Goal: Information Seeking & Learning: Learn about a topic

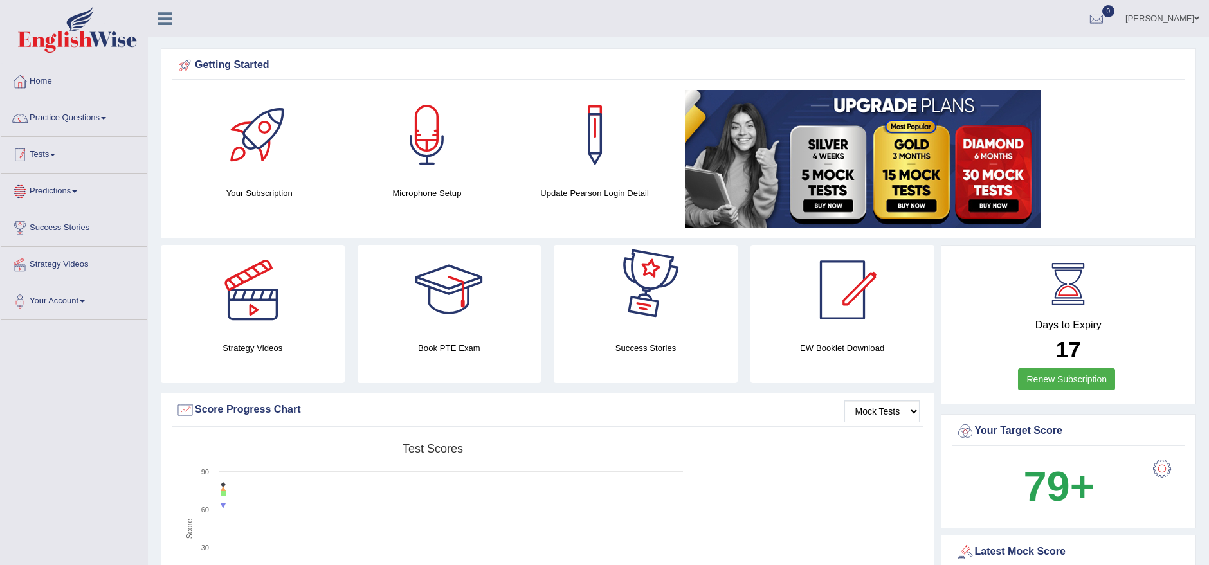
click at [60, 190] on link "Predictions" at bounding box center [74, 190] width 147 height 32
click at [60, 190] on link "Predictions" at bounding box center [72, 190] width 143 height 32
click at [73, 192] on link "Predictions" at bounding box center [74, 190] width 147 height 32
click at [62, 220] on link "Latest Predictions" at bounding box center [84, 221] width 120 height 23
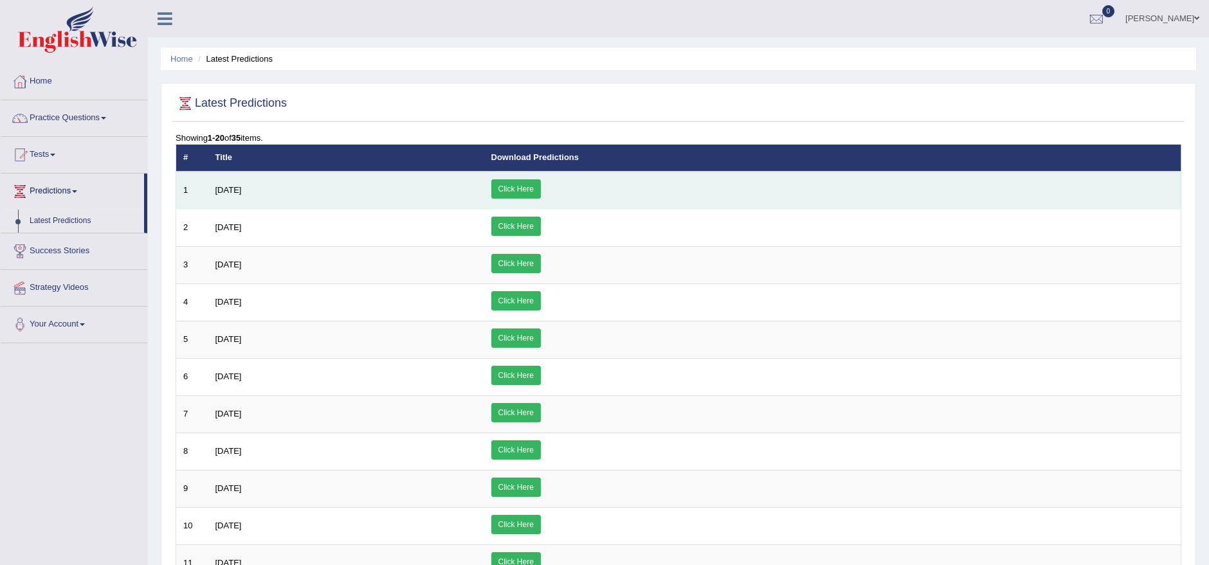
click at [541, 184] on link "Click Here" at bounding box center [515, 188] width 49 height 19
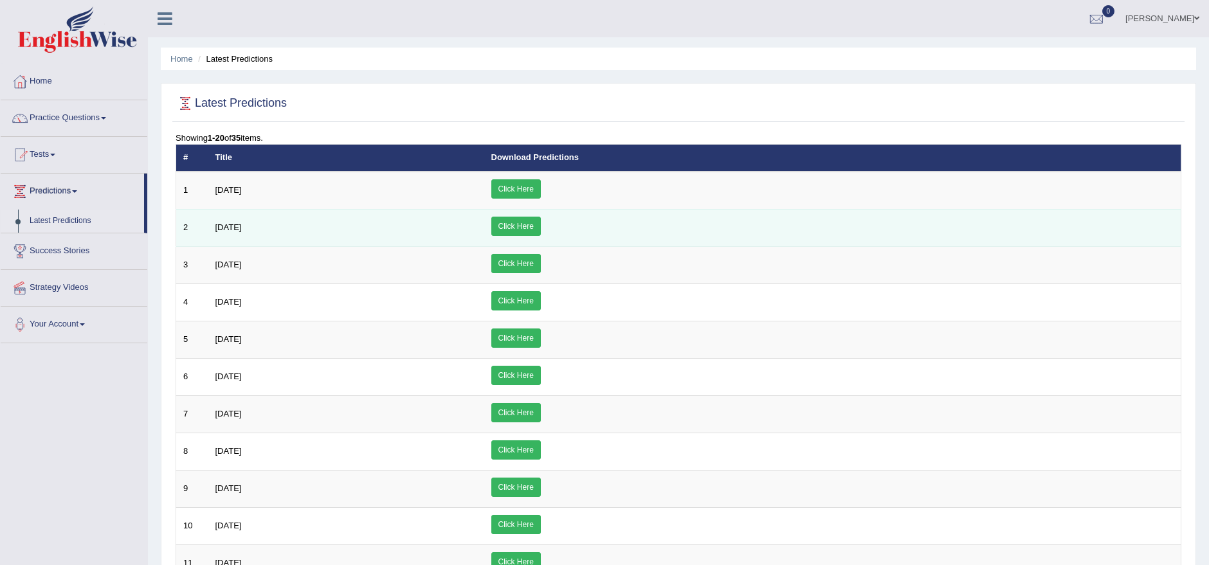
click at [541, 225] on link "Click Here" at bounding box center [515, 226] width 49 height 19
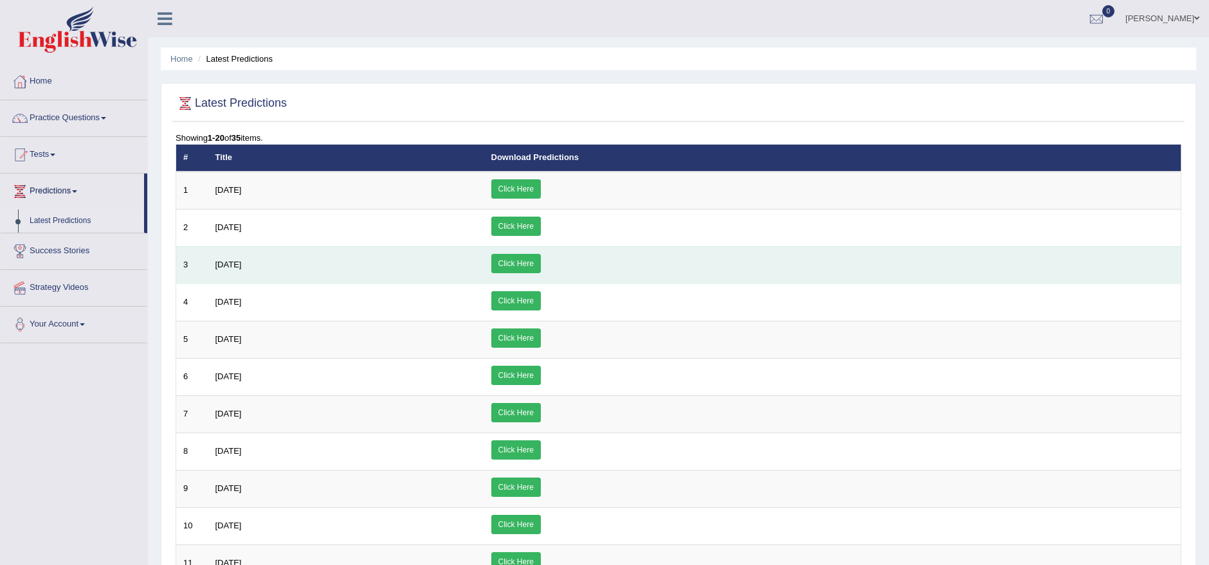
click at [541, 263] on link "Click Here" at bounding box center [515, 263] width 49 height 19
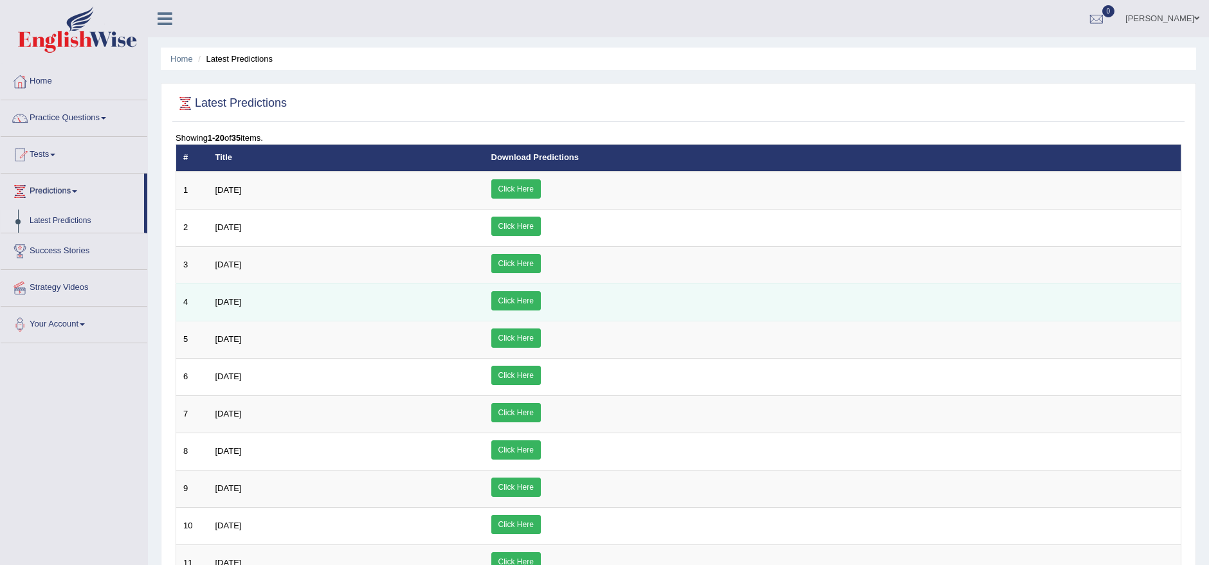
click at [541, 302] on link "Click Here" at bounding box center [515, 300] width 49 height 19
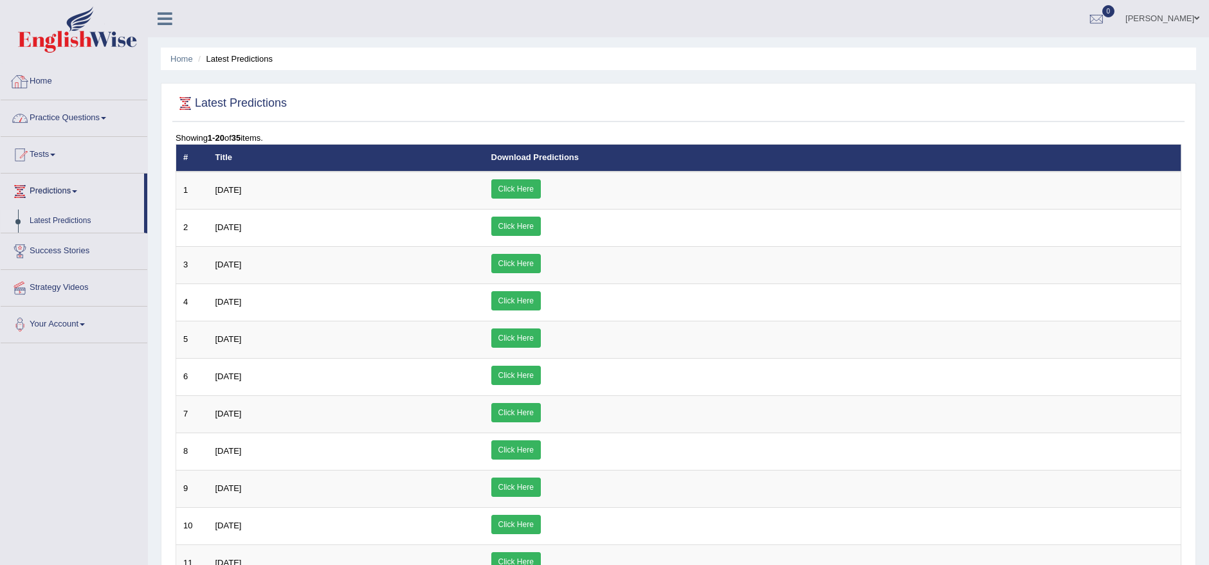
click at [58, 80] on link "Home" at bounding box center [74, 80] width 147 height 32
click at [63, 20] on img at bounding box center [77, 29] width 119 height 46
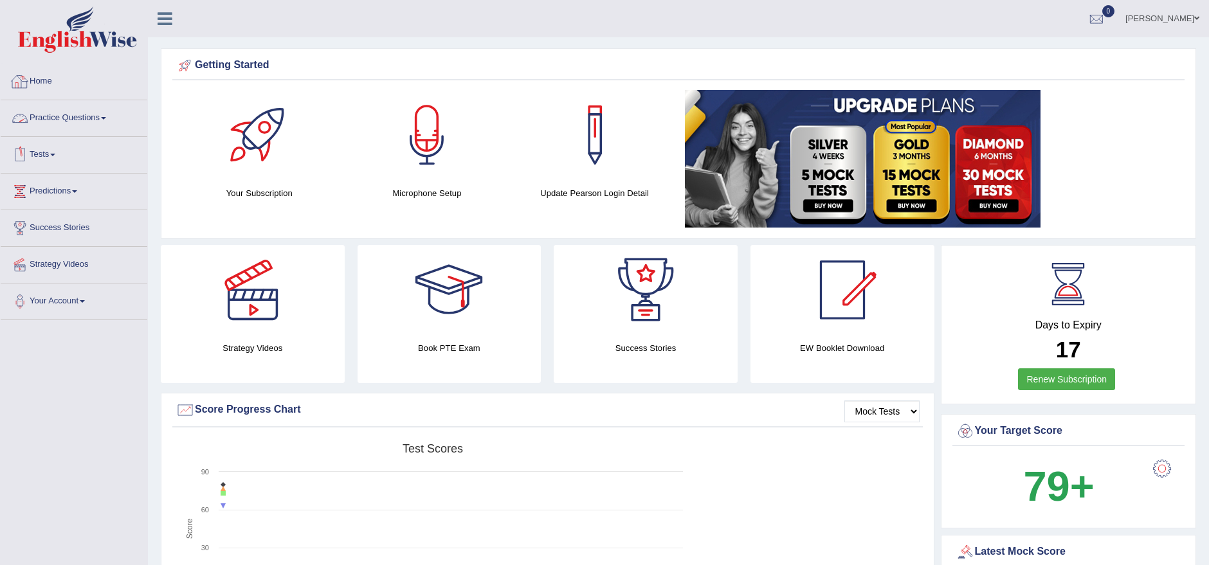
click at [52, 124] on link "Practice Questions" at bounding box center [74, 116] width 147 height 32
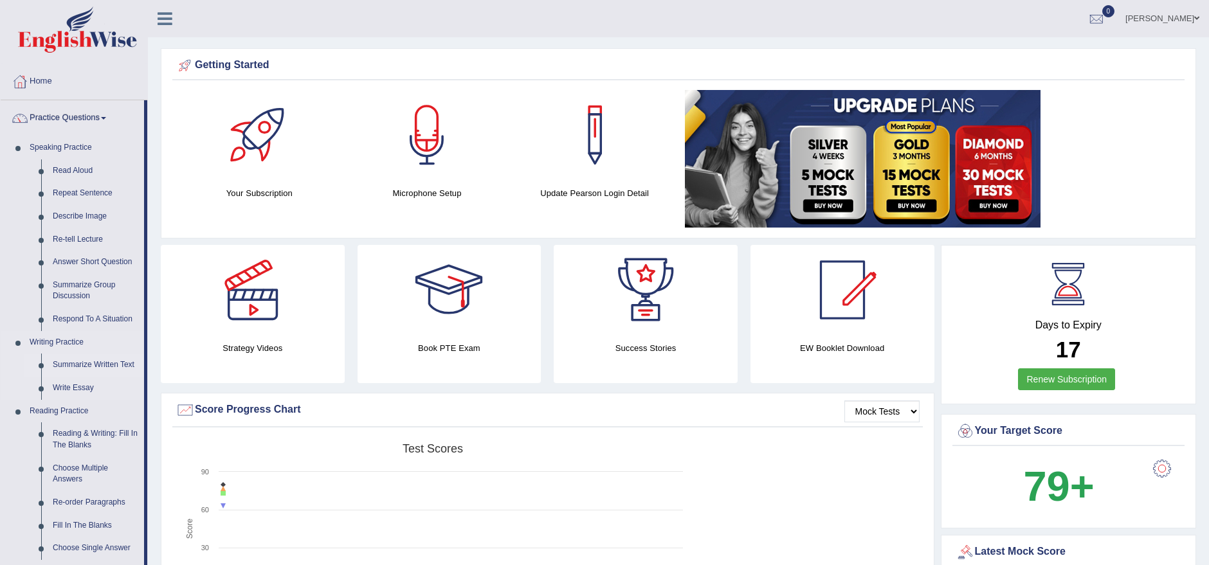
click at [67, 359] on link "Summarize Written Text" at bounding box center [95, 365] width 97 height 23
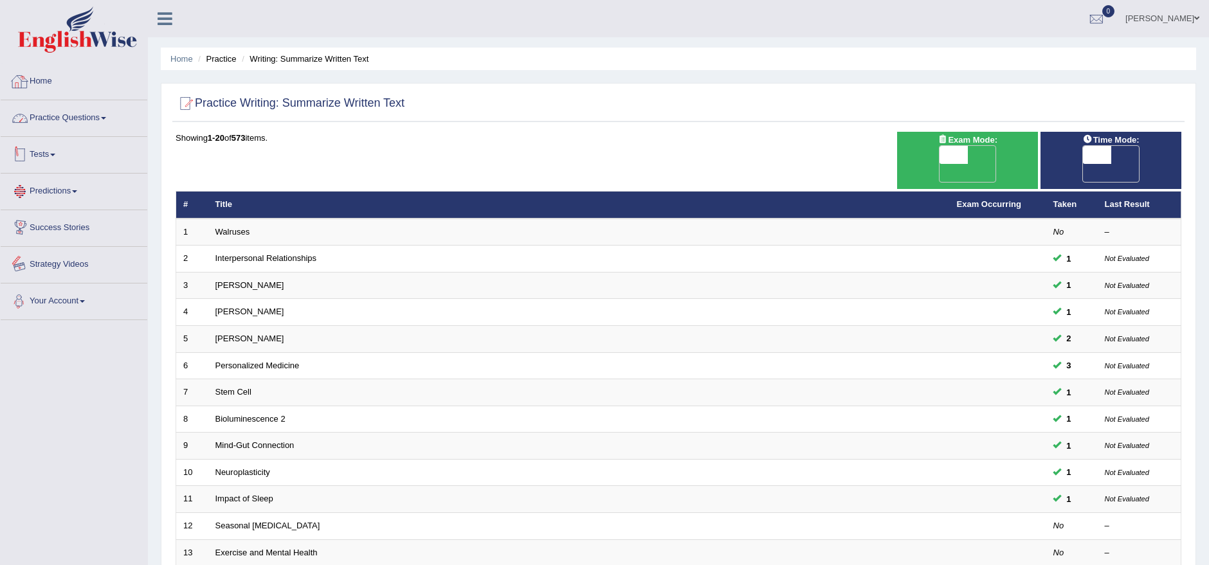
click at [42, 82] on link "Home" at bounding box center [74, 80] width 147 height 32
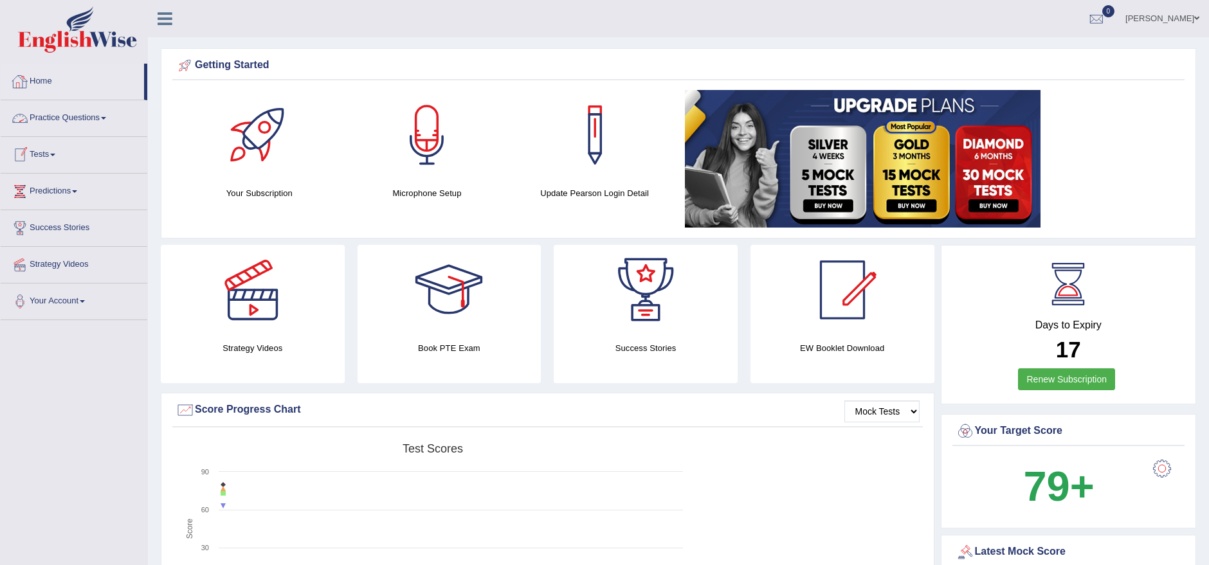
click at [67, 119] on link "Practice Questions" at bounding box center [74, 116] width 147 height 32
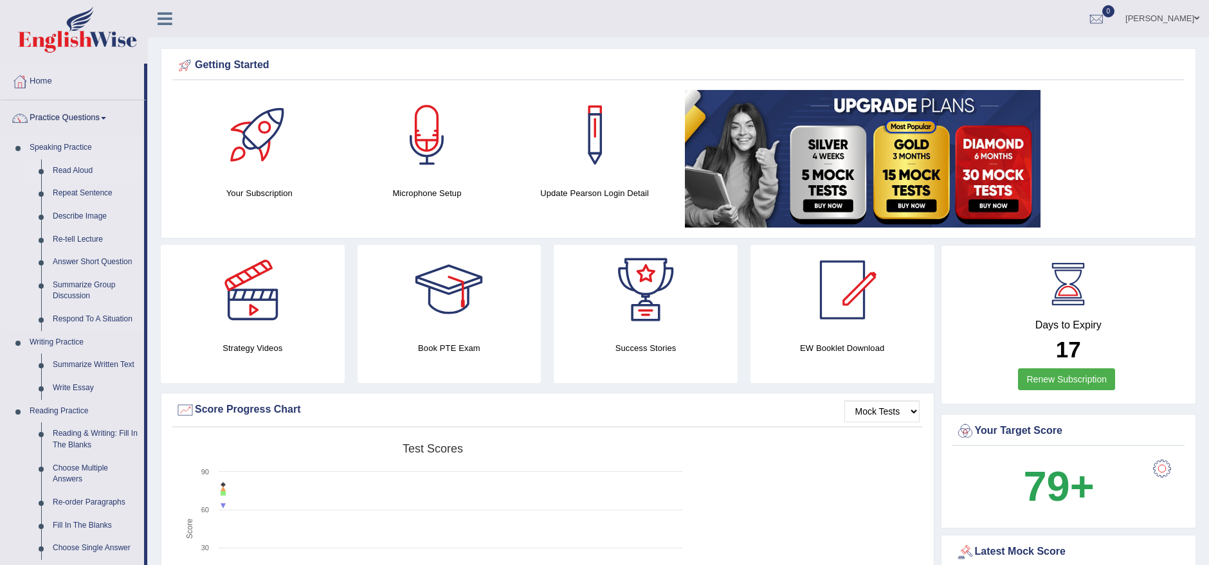
click at [67, 166] on link "Read Aloud" at bounding box center [95, 170] width 97 height 23
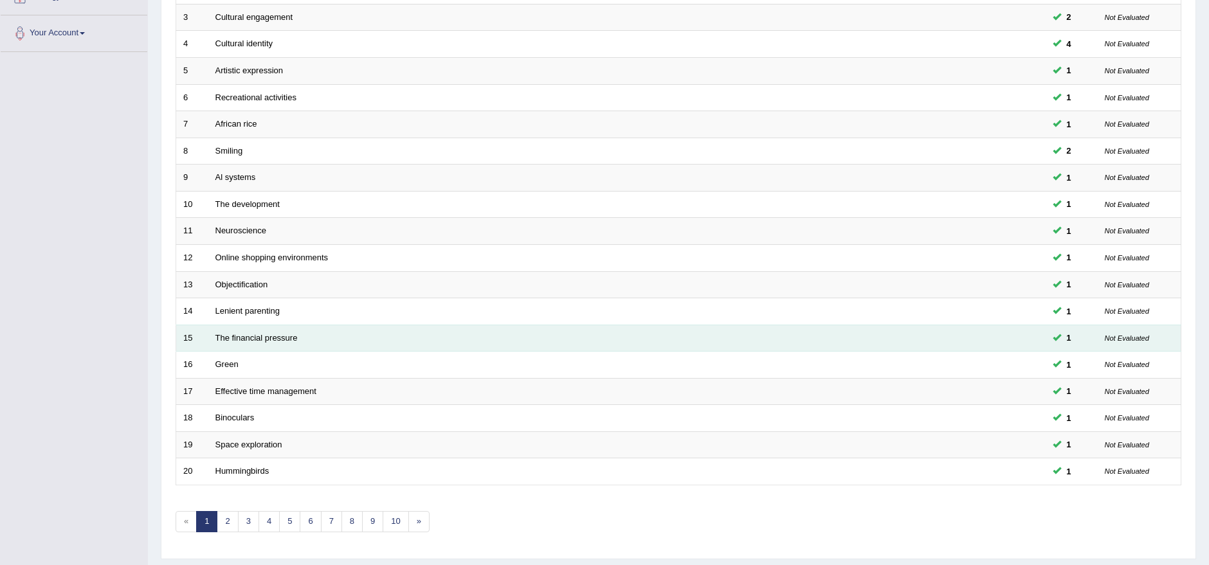
scroll to position [281, 0]
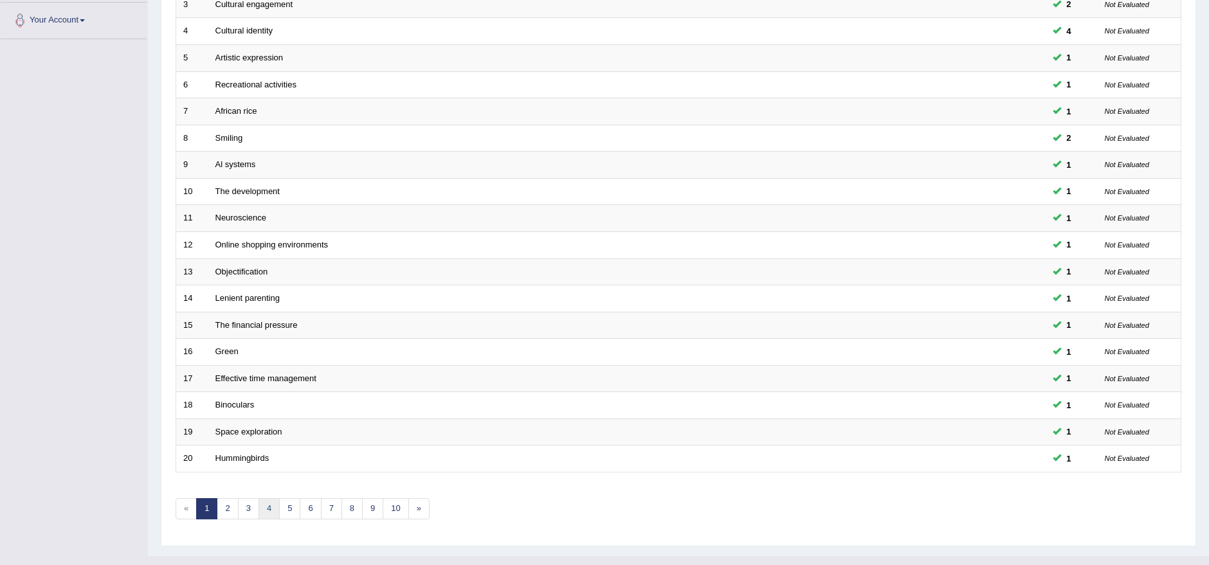
click at [271, 498] on link "4" at bounding box center [268, 508] width 21 height 21
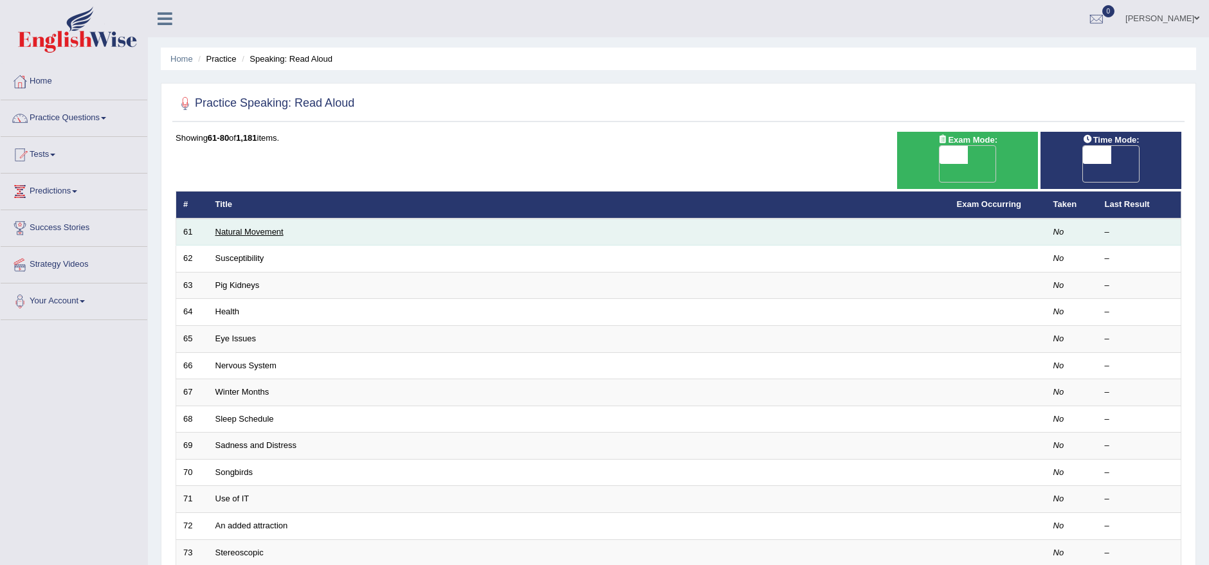
click at [242, 227] on link "Natural Movement" at bounding box center [249, 232] width 68 height 10
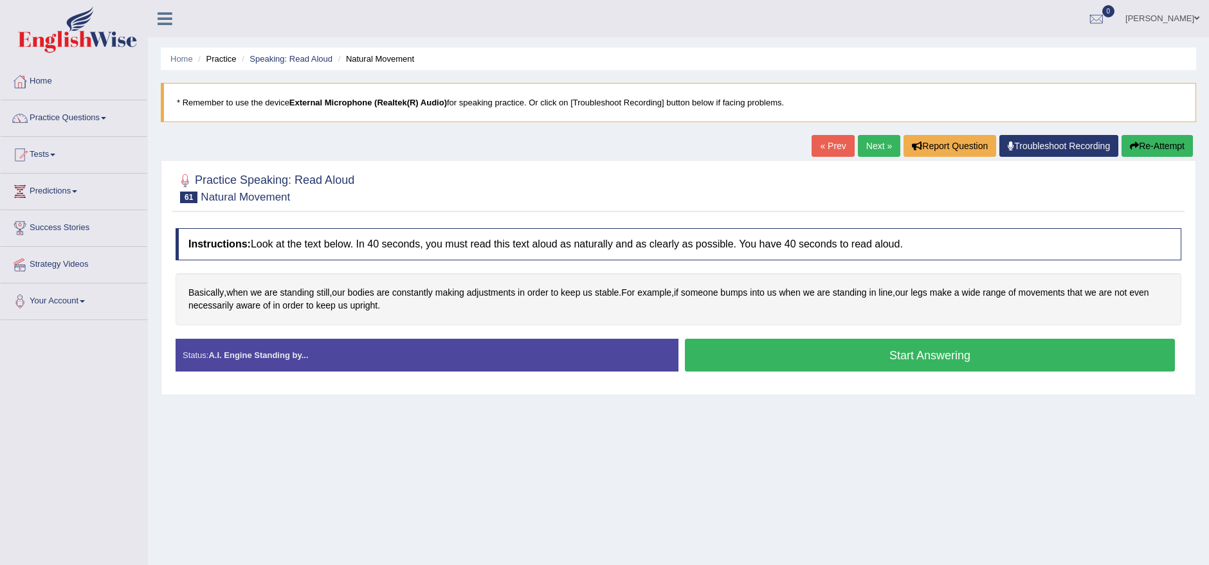
click at [168, 15] on icon at bounding box center [164, 18] width 15 height 17
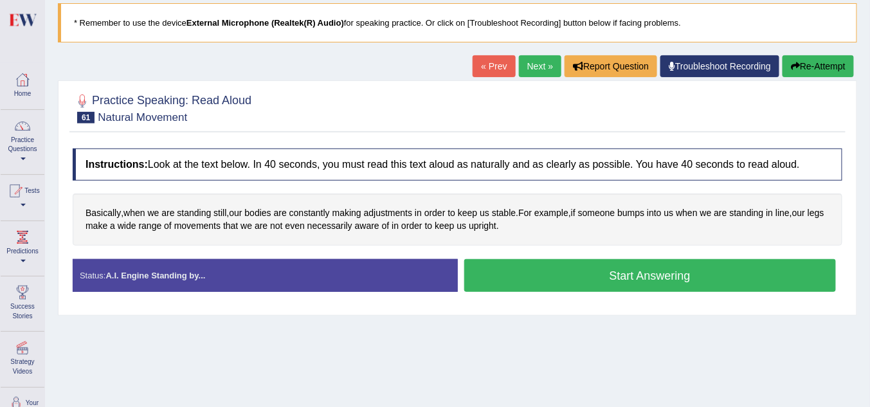
scroll to position [103, 0]
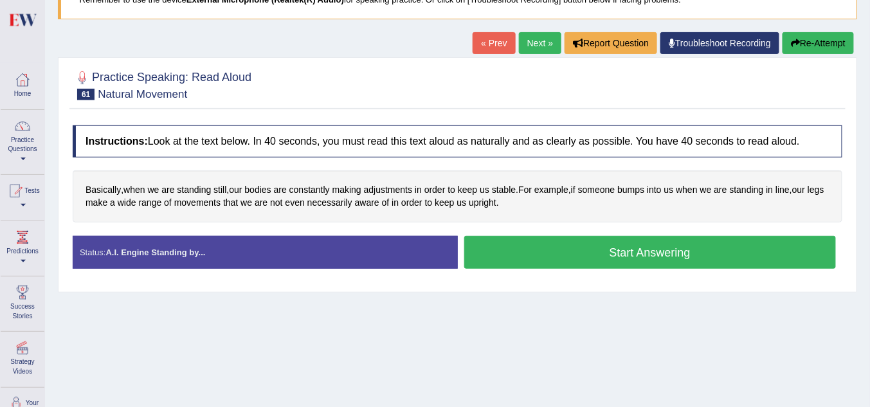
click at [553, 258] on button "Start Answering" at bounding box center [650, 252] width 372 height 33
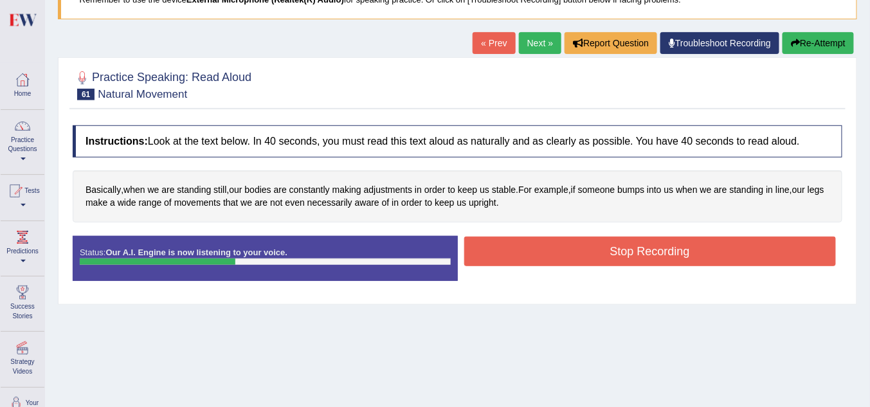
click at [589, 239] on button "Stop Recording" at bounding box center [650, 252] width 372 height 30
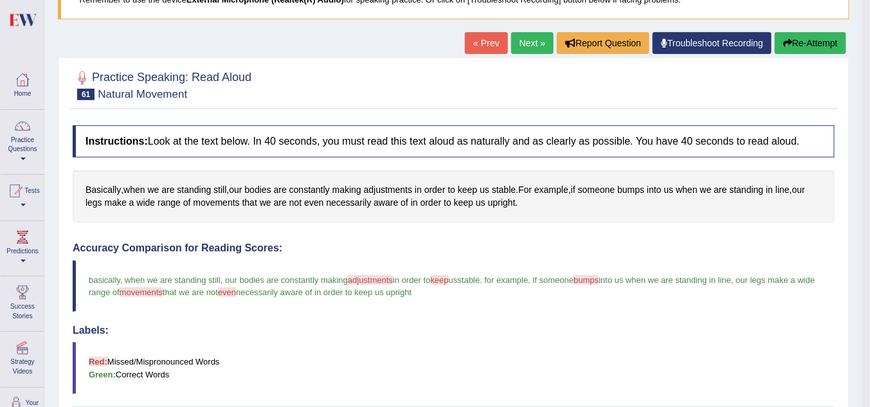
click at [472, 331] on h4 "Labels:" at bounding box center [454, 331] width 762 height 12
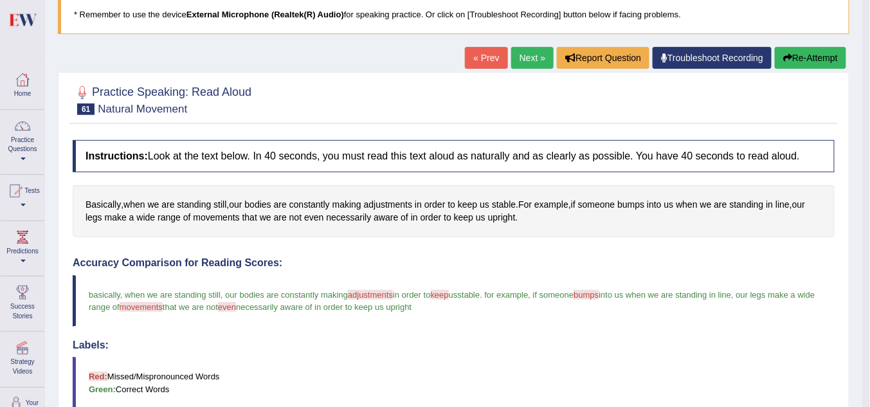
scroll to position [0, 0]
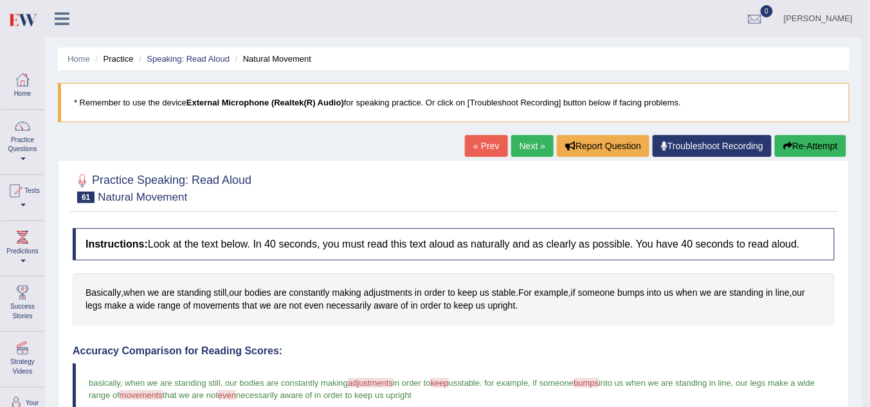
click at [534, 149] on link "Next »" at bounding box center [532, 146] width 42 height 22
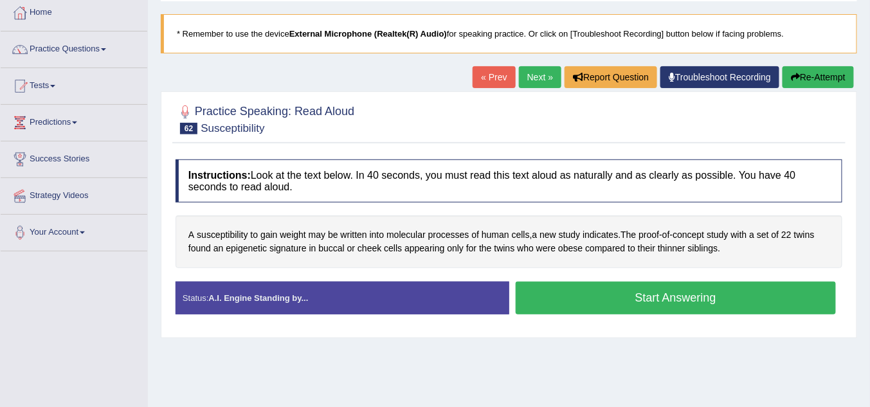
scroll to position [137, 0]
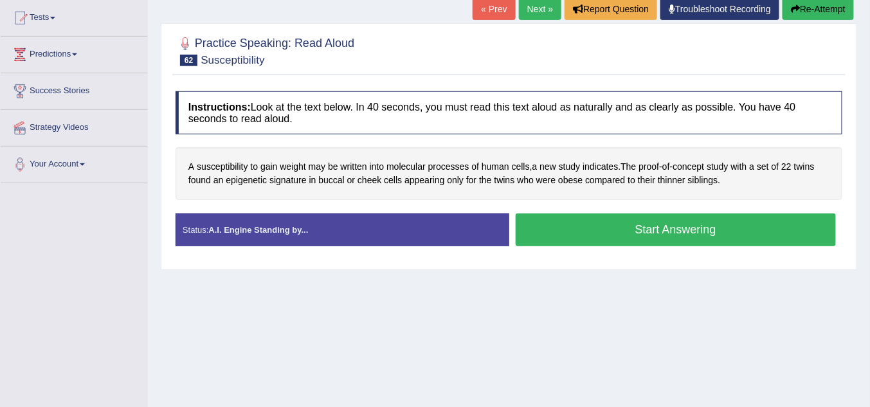
click at [552, 229] on button "Start Answering" at bounding box center [676, 229] width 321 height 33
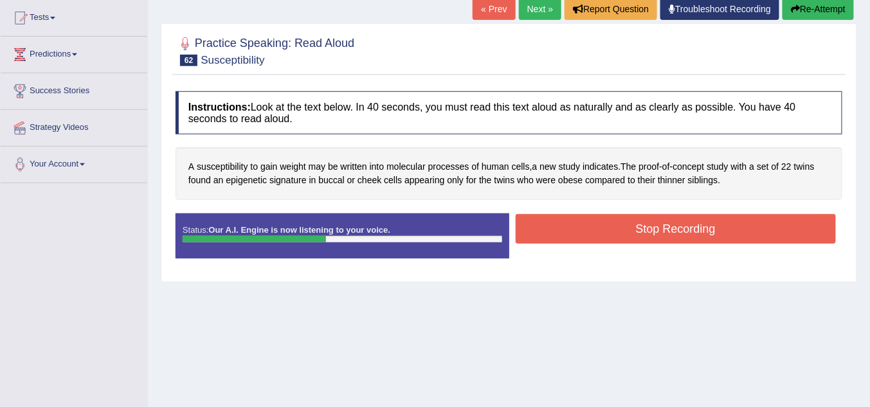
click at [564, 229] on button "Stop Recording" at bounding box center [676, 229] width 321 height 30
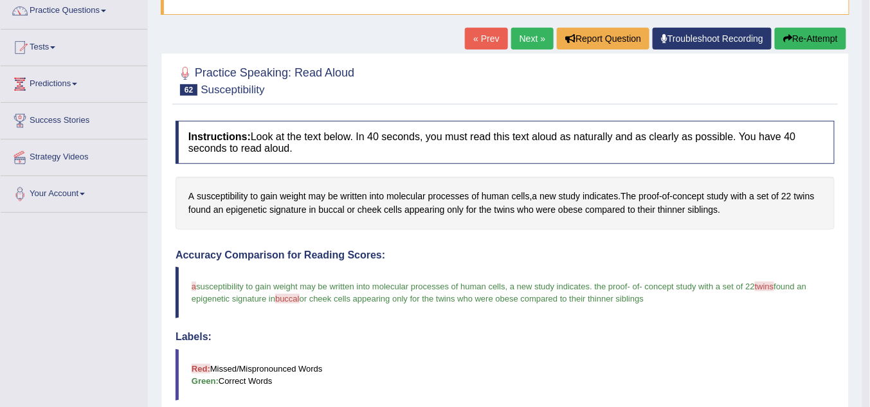
scroll to position [64, 0]
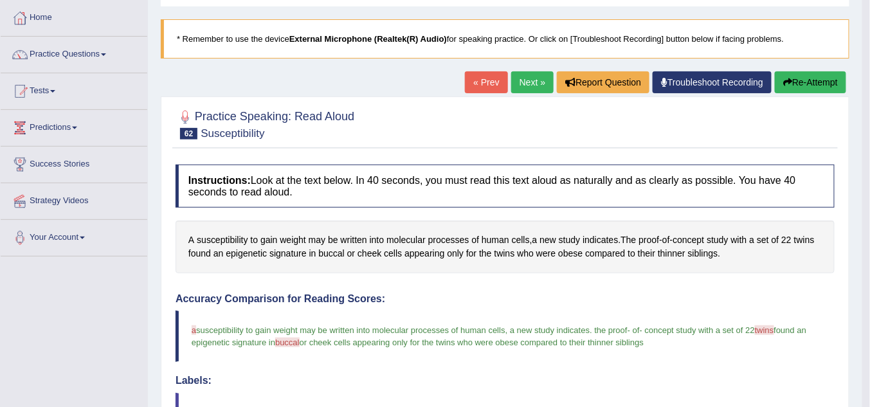
click at [532, 87] on link "Next »" at bounding box center [532, 82] width 42 height 22
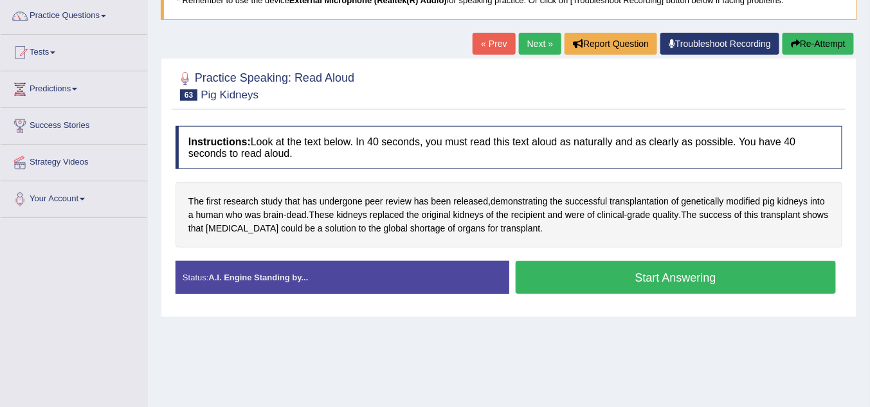
scroll to position [103, 0]
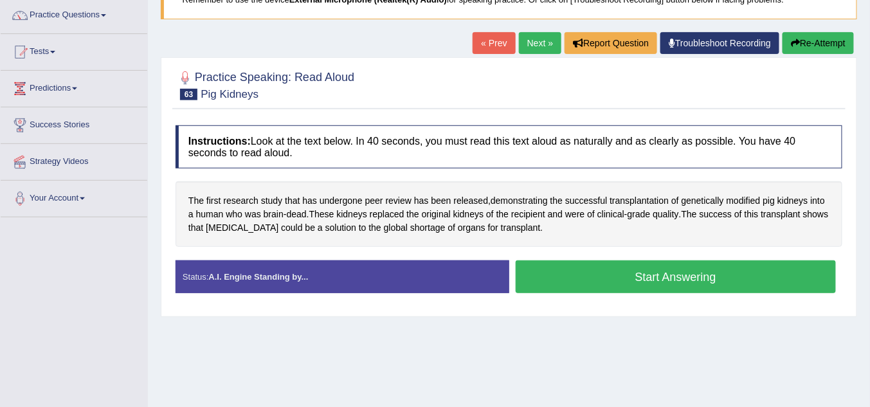
click at [646, 280] on button "Start Answering" at bounding box center [676, 276] width 321 height 33
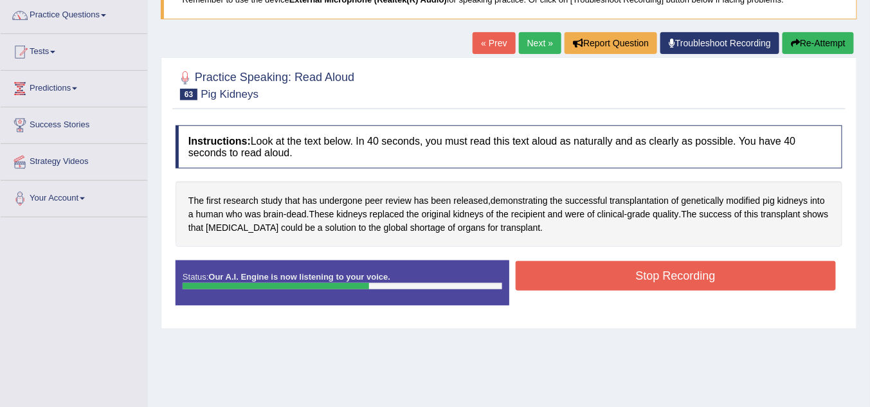
click at [601, 271] on button "Stop Recording" at bounding box center [676, 276] width 321 height 30
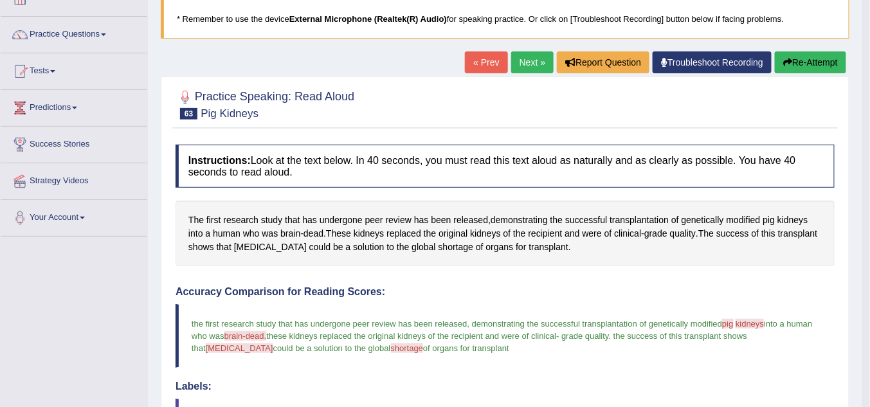
scroll to position [0, 0]
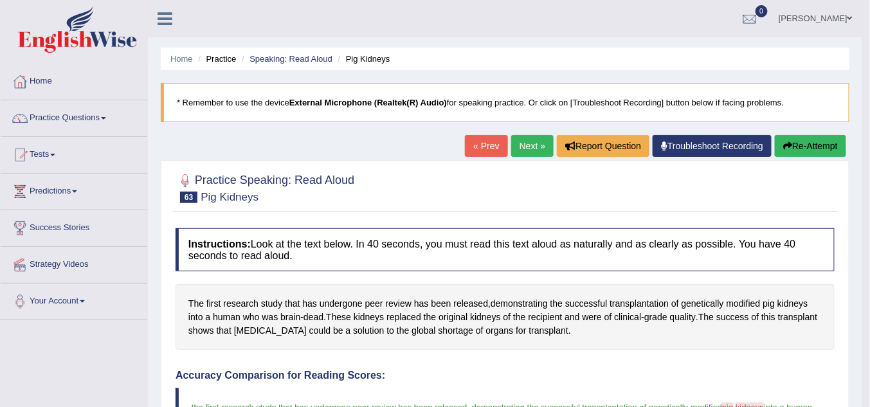
click at [532, 148] on link "Next »" at bounding box center [532, 146] width 42 height 22
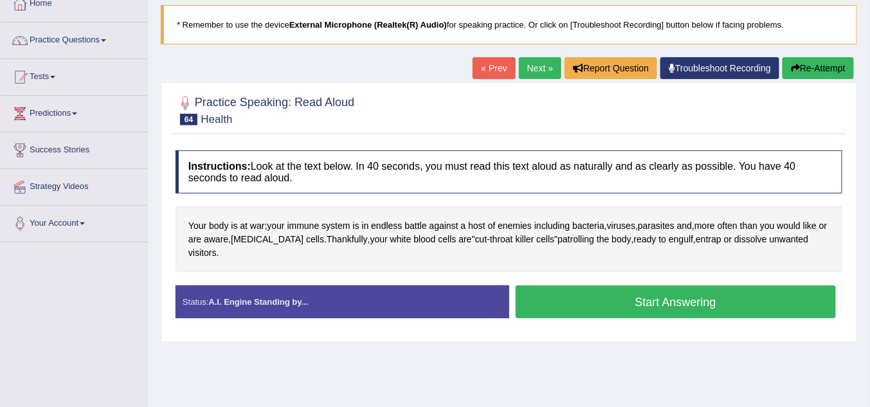
scroll to position [103, 0]
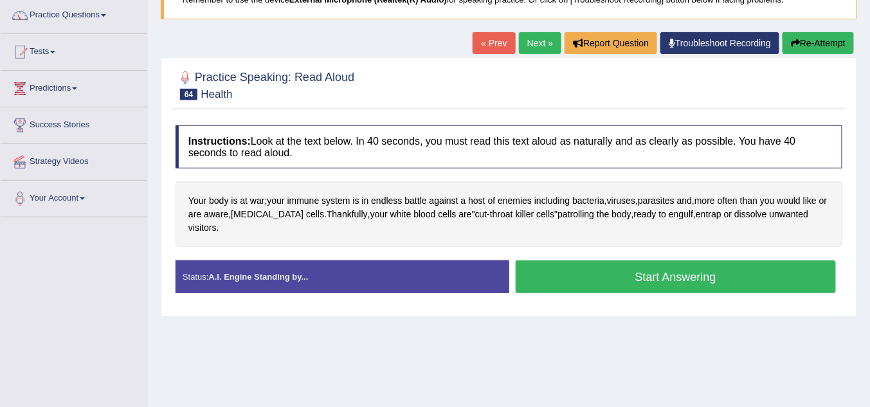
click at [605, 260] on button "Start Answering" at bounding box center [676, 276] width 321 height 33
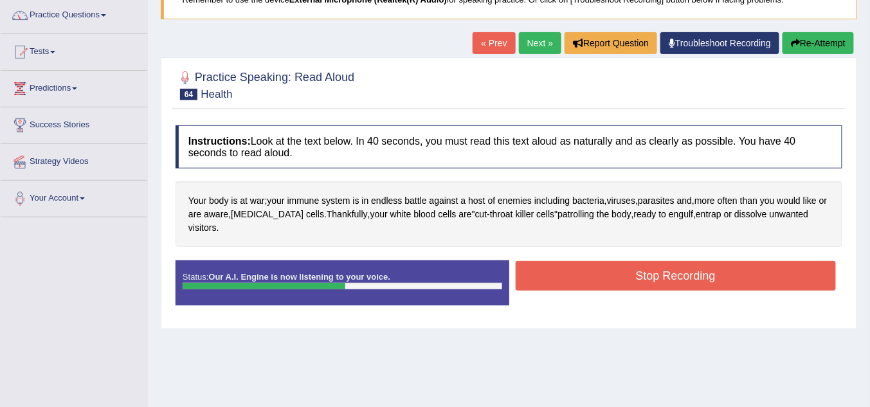
click at [618, 265] on button "Stop Recording" at bounding box center [676, 276] width 321 height 30
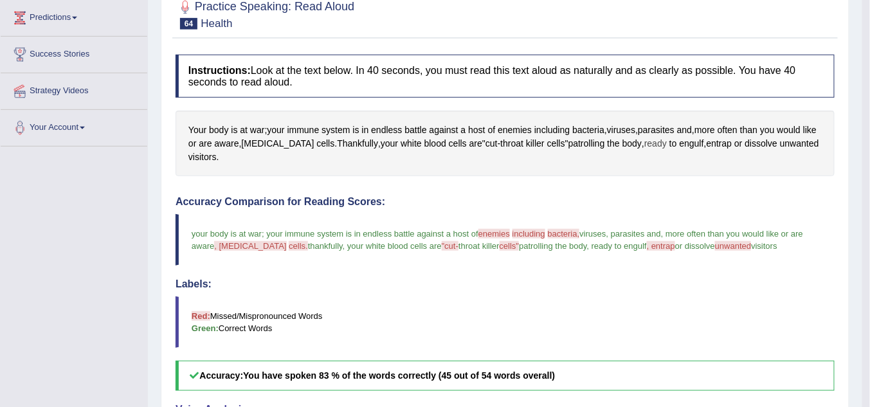
scroll to position [0, 0]
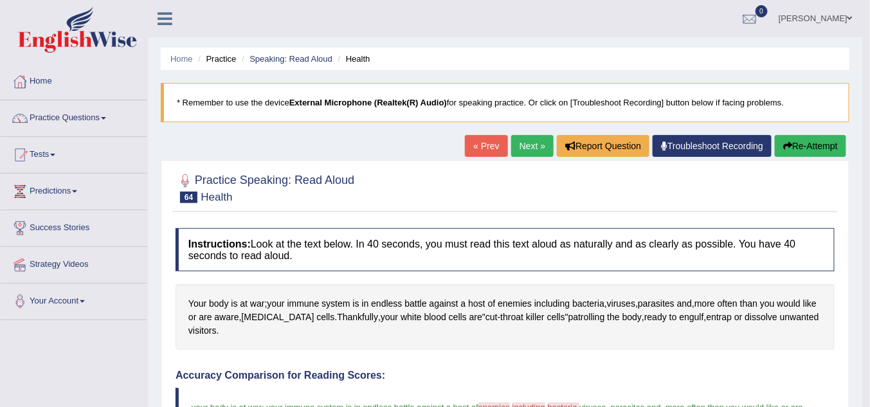
click at [529, 149] on link "Next »" at bounding box center [532, 146] width 42 height 22
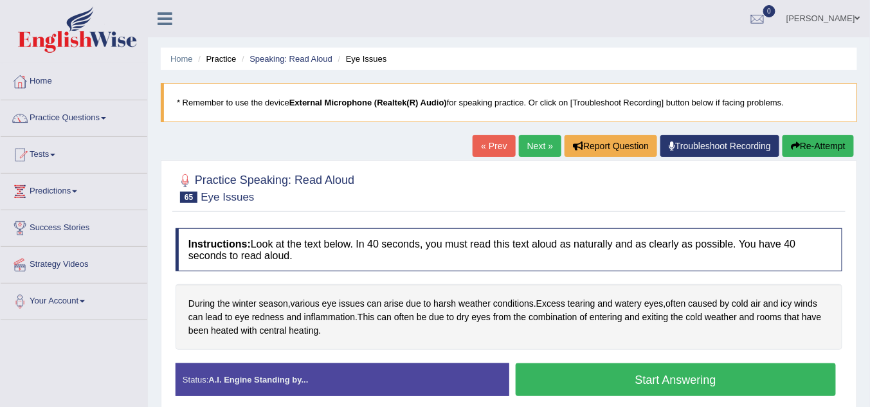
click at [166, 18] on icon at bounding box center [164, 18] width 15 height 17
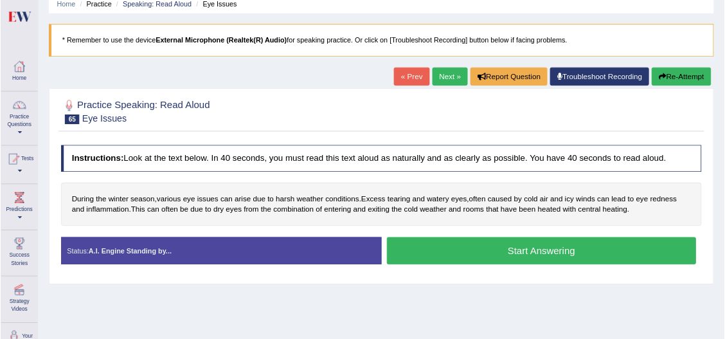
scroll to position [103, 0]
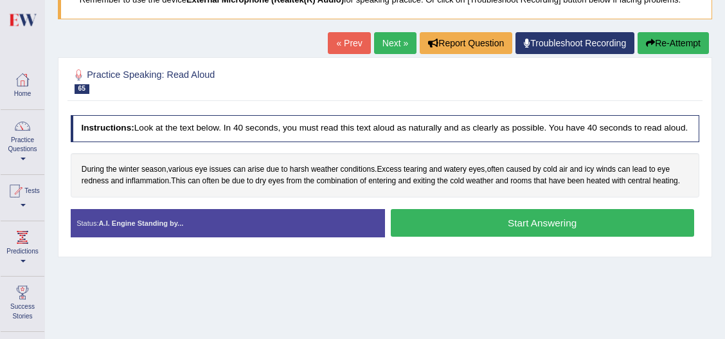
click at [452, 224] on button "Start Answering" at bounding box center [542, 223] width 303 height 28
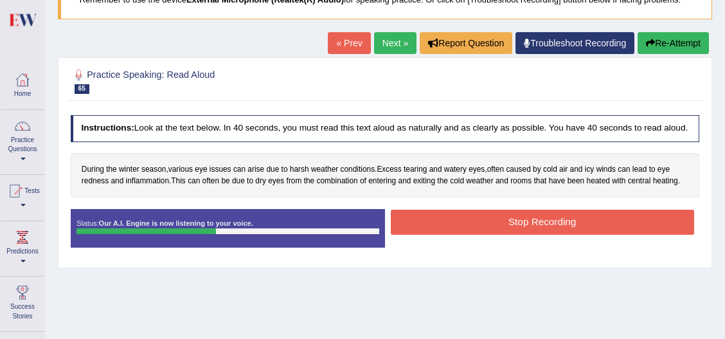
click at [465, 227] on button "Stop Recording" at bounding box center [542, 222] width 303 height 25
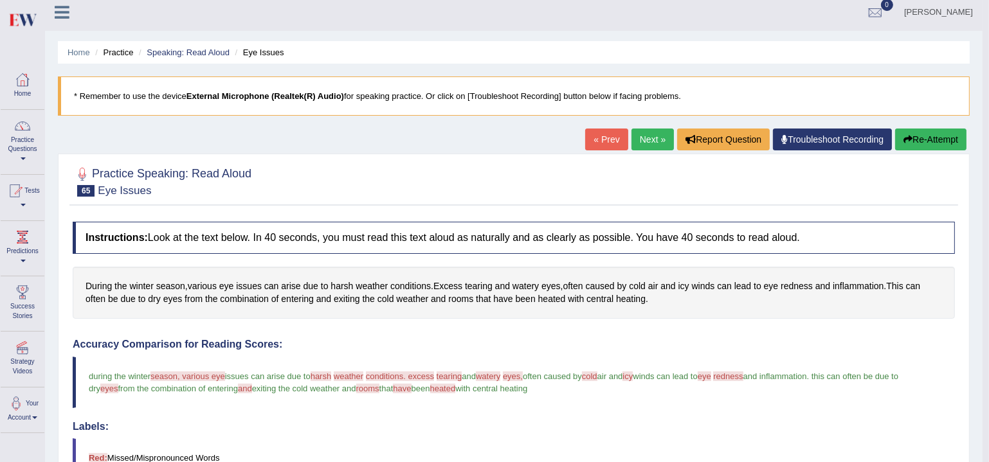
scroll to position [0, 0]
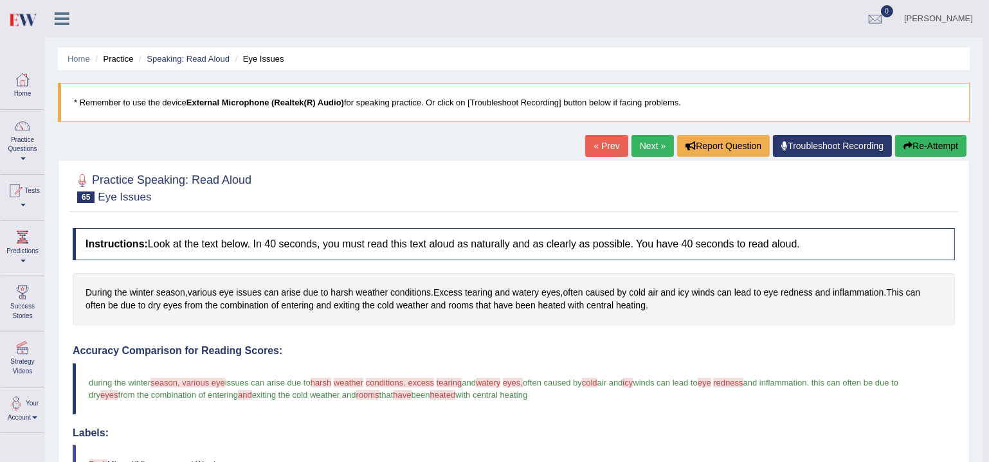
click at [61, 17] on icon at bounding box center [62, 18] width 15 height 17
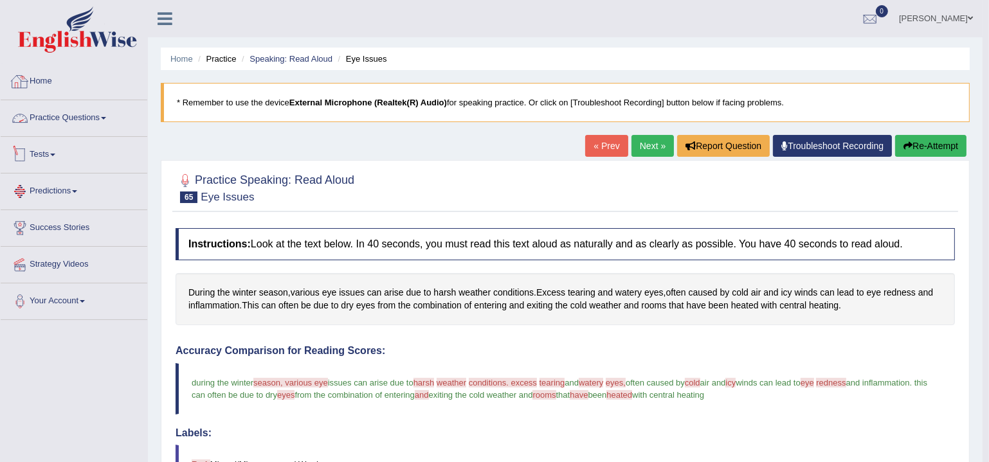
click at [84, 126] on link "Practice Questions" at bounding box center [74, 116] width 147 height 32
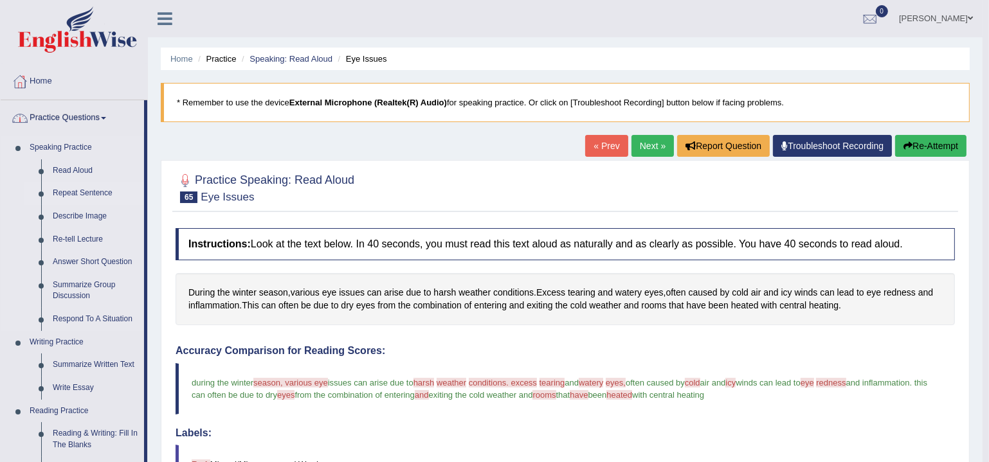
click at [69, 190] on link "Repeat Sentence" at bounding box center [95, 193] width 97 height 23
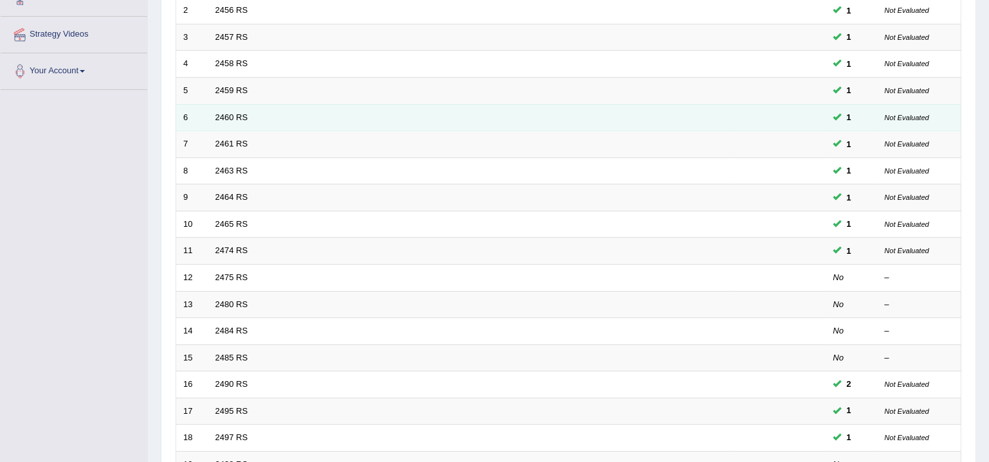
scroll to position [382, 0]
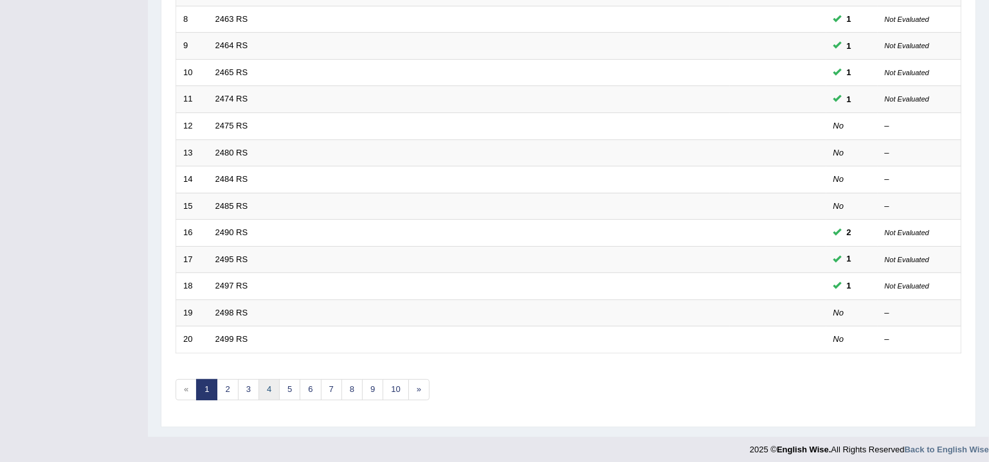
click at [270, 387] on link "4" at bounding box center [268, 389] width 21 height 21
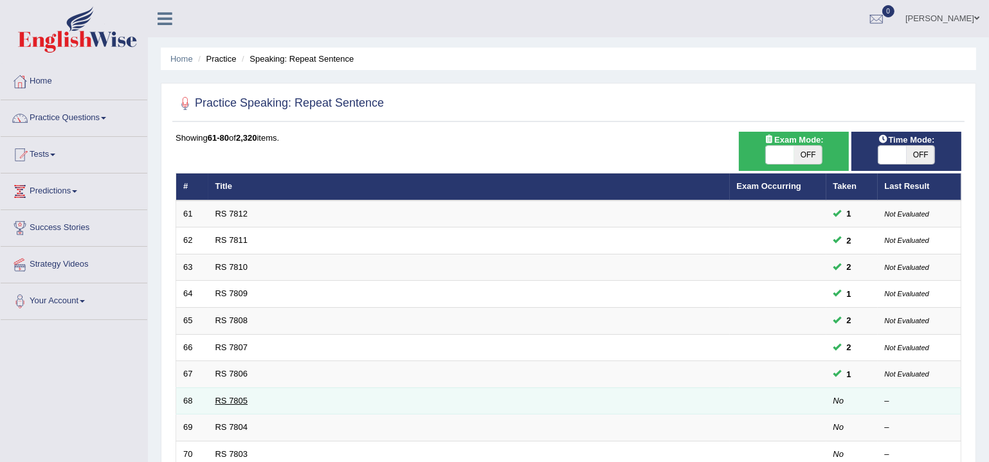
click at [226, 399] on link "RS 7805" at bounding box center [231, 401] width 33 height 10
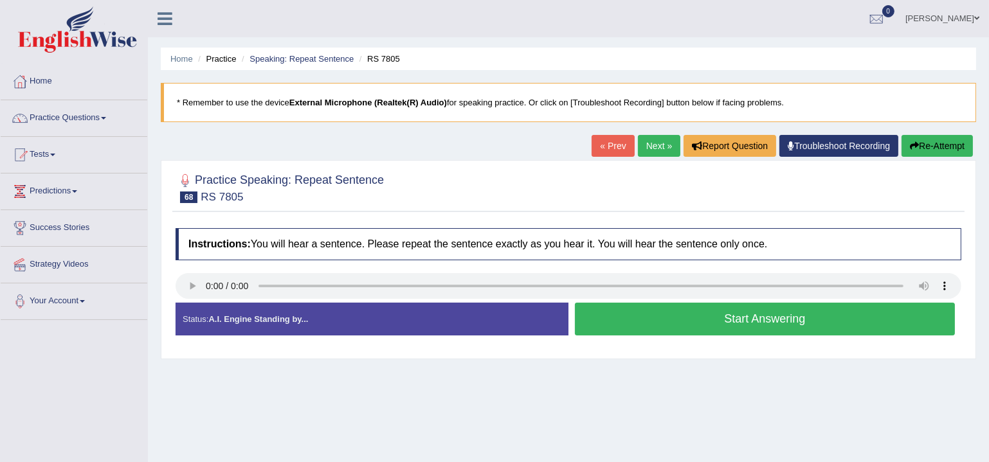
click at [647, 312] on button "Start Answering" at bounding box center [765, 319] width 380 height 33
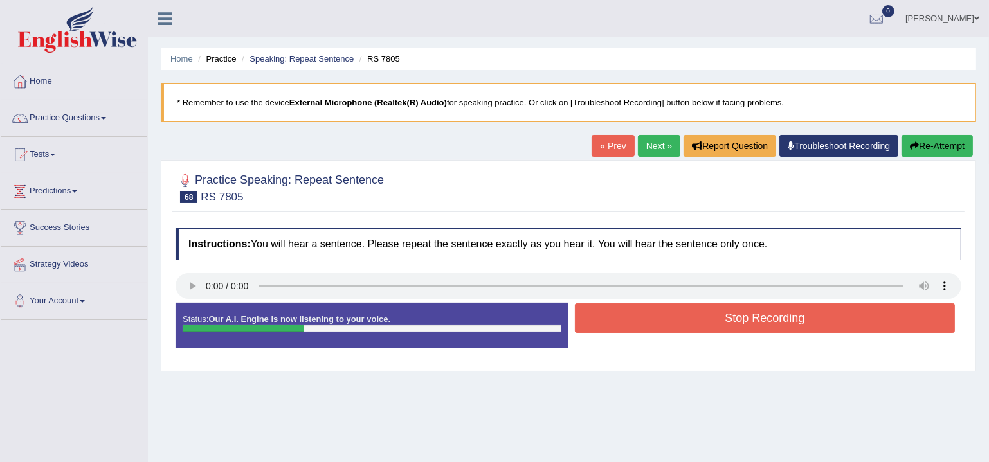
click at [649, 313] on button "Stop Recording" at bounding box center [765, 318] width 380 height 30
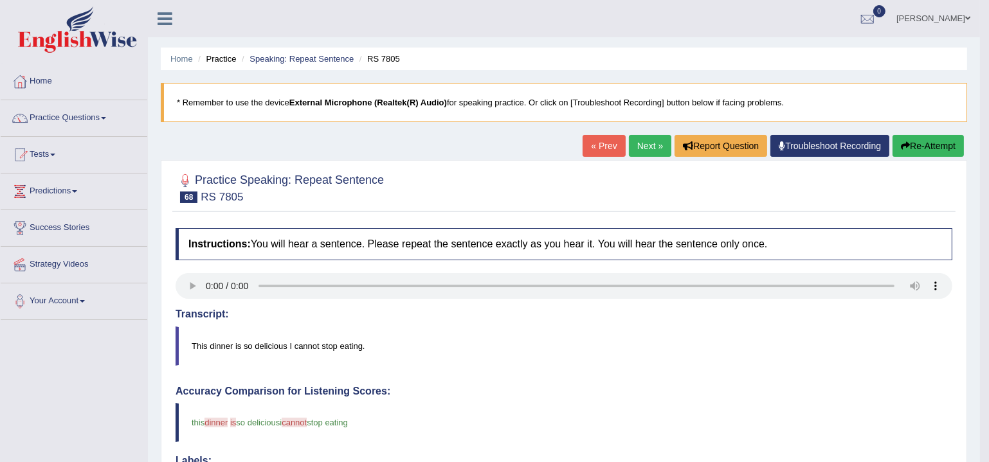
click at [643, 156] on link "Next »" at bounding box center [650, 146] width 42 height 22
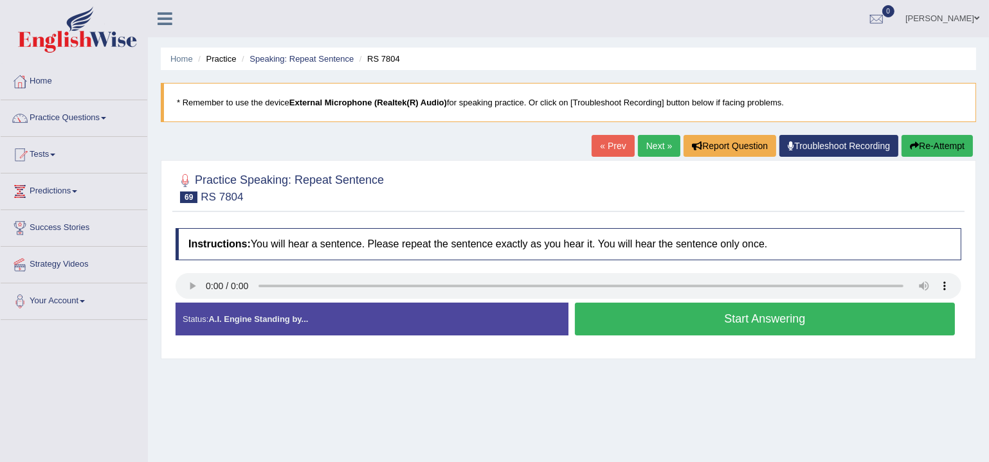
click at [710, 322] on button "Start Answering" at bounding box center [765, 319] width 380 height 33
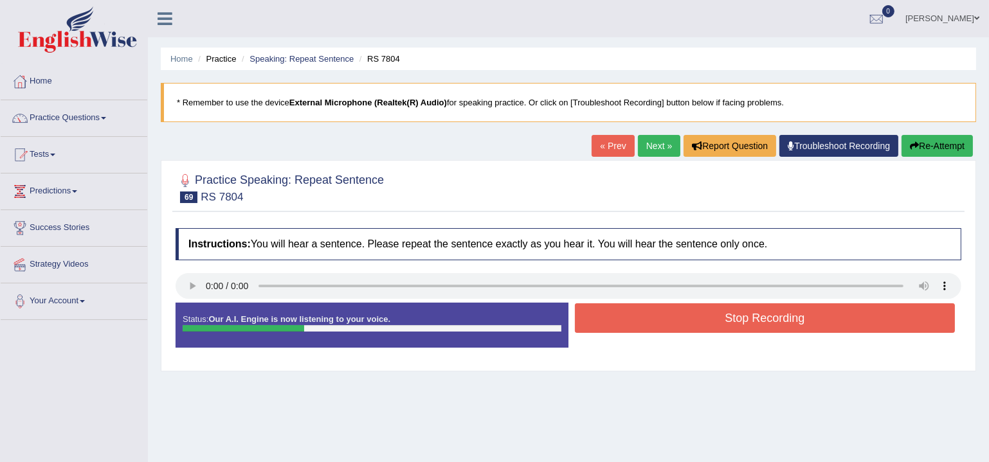
click at [710, 325] on button "Stop Recording" at bounding box center [765, 318] width 380 height 30
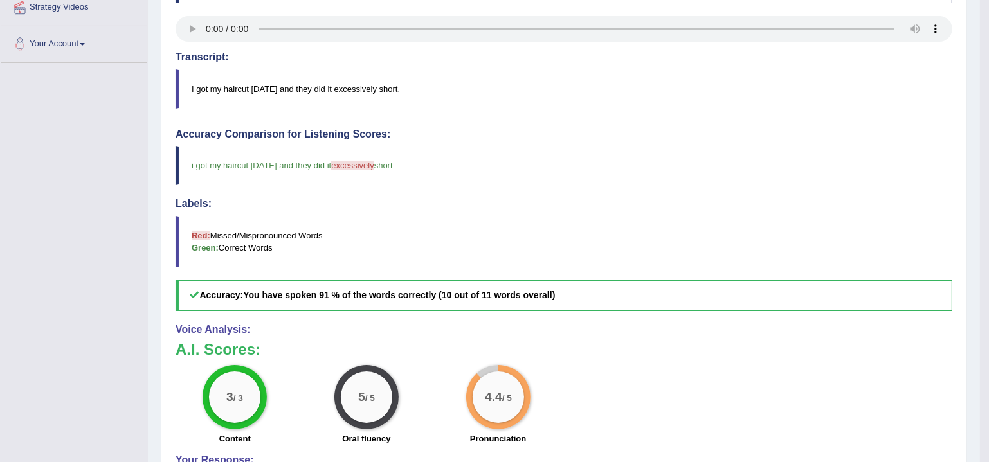
scroll to position [93, 0]
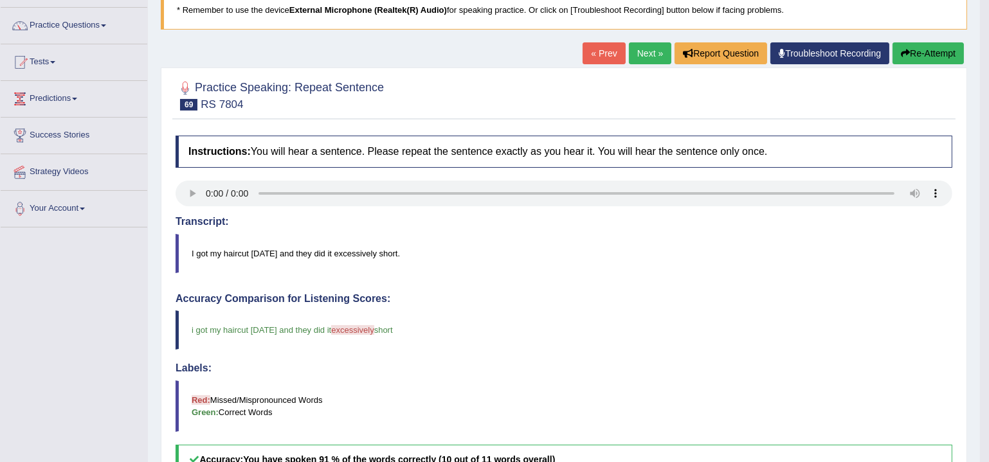
click at [636, 51] on link "Next »" at bounding box center [650, 53] width 42 height 22
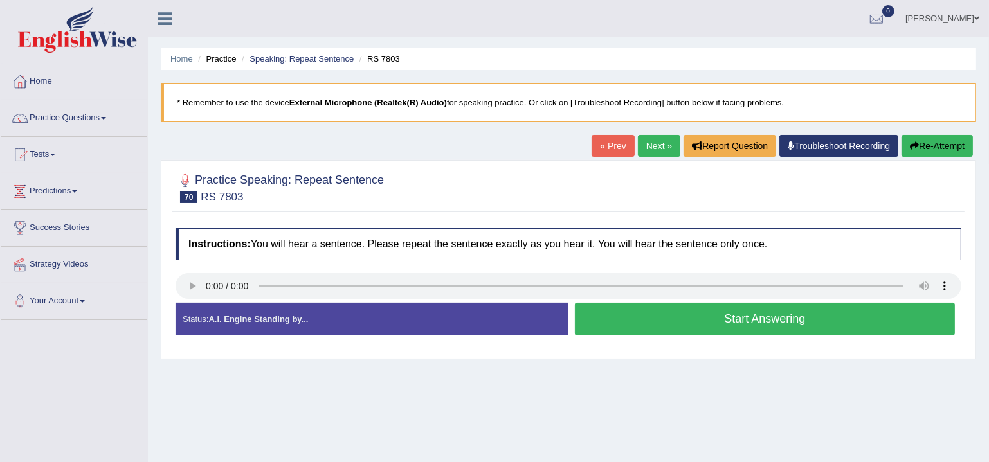
click at [713, 316] on button "Start Answering" at bounding box center [765, 319] width 380 height 33
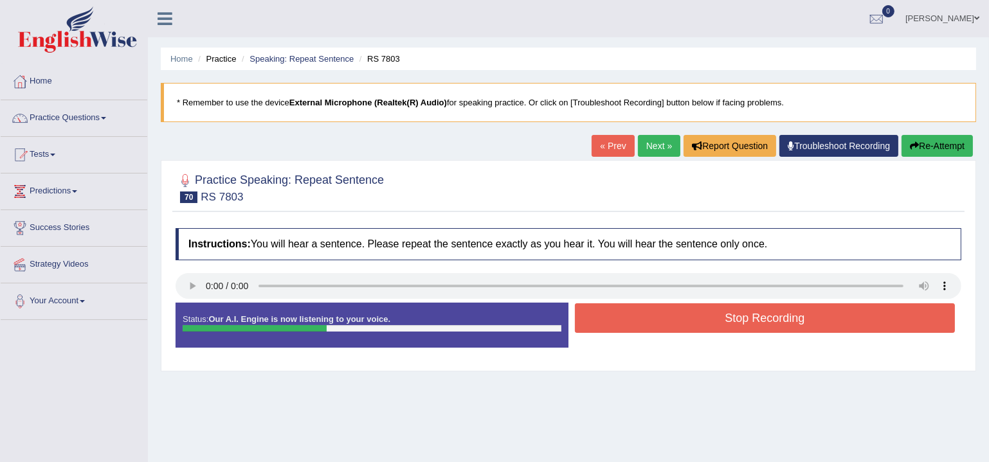
click at [715, 316] on button "Stop Recording" at bounding box center [765, 318] width 380 height 30
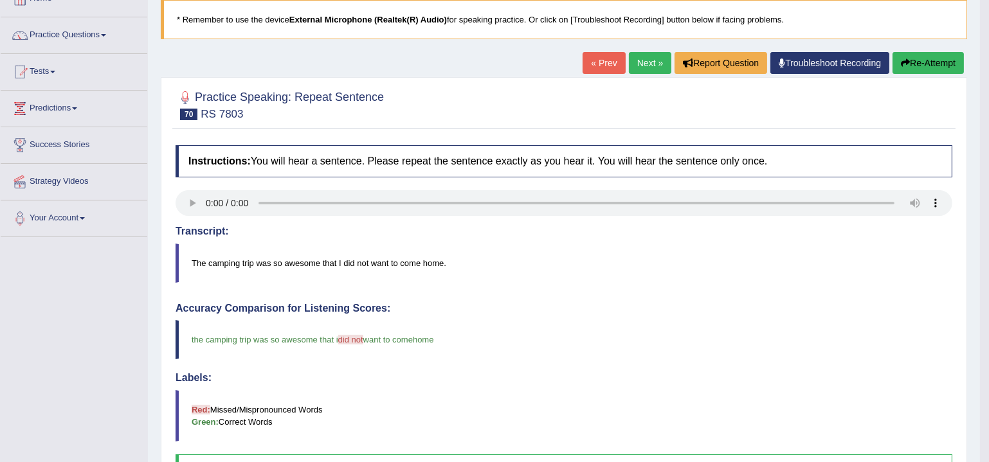
scroll to position [78, 0]
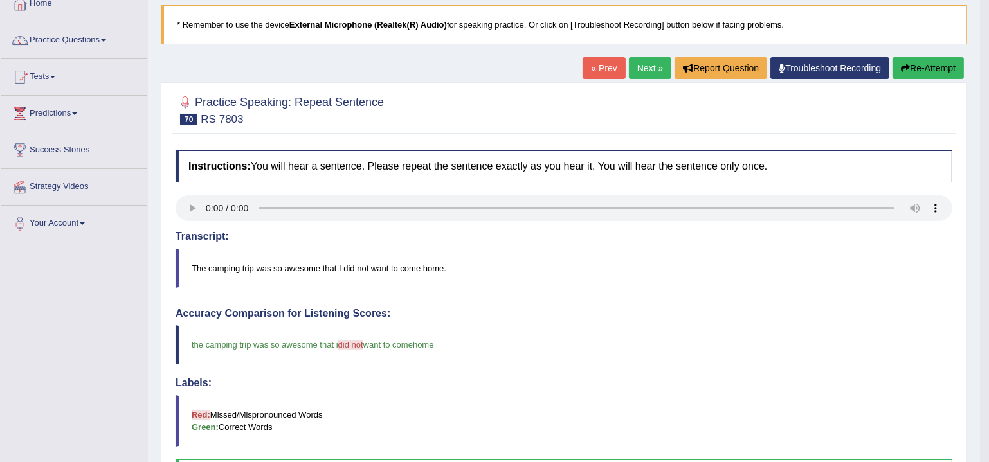
click at [636, 74] on link "Next »" at bounding box center [650, 68] width 42 height 22
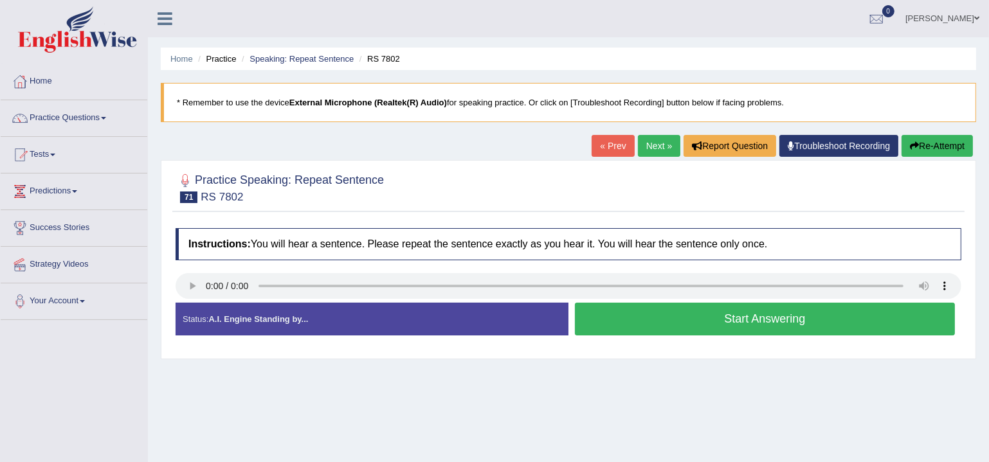
click at [662, 314] on button "Start Answering" at bounding box center [765, 319] width 380 height 33
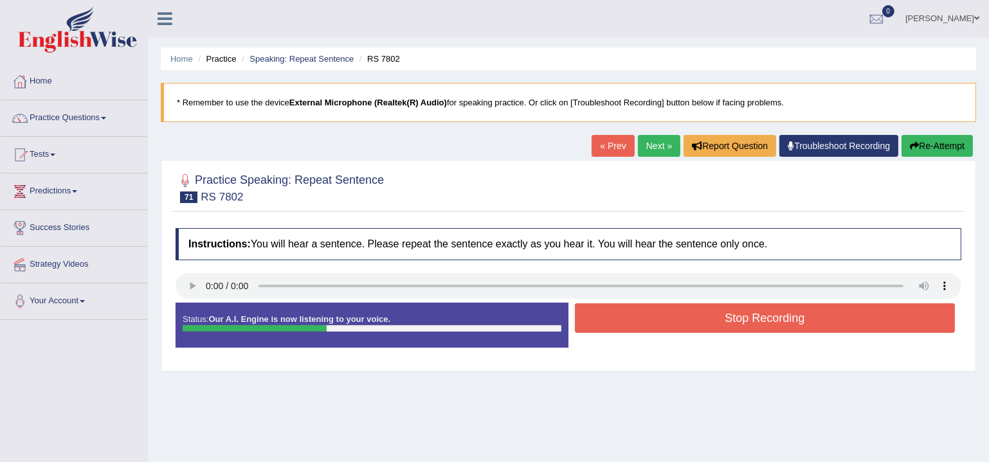
click at [664, 316] on button "Stop Recording" at bounding box center [765, 318] width 380 height 30
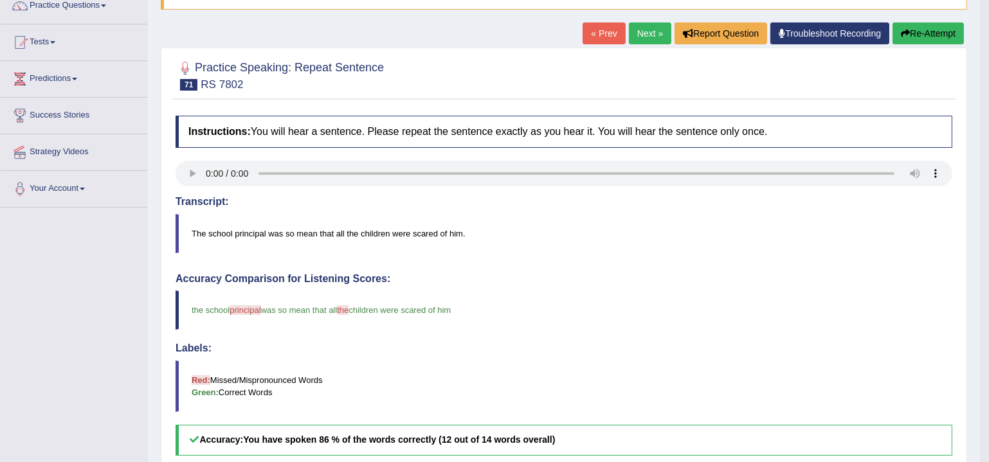
scroll to position [78, 0]
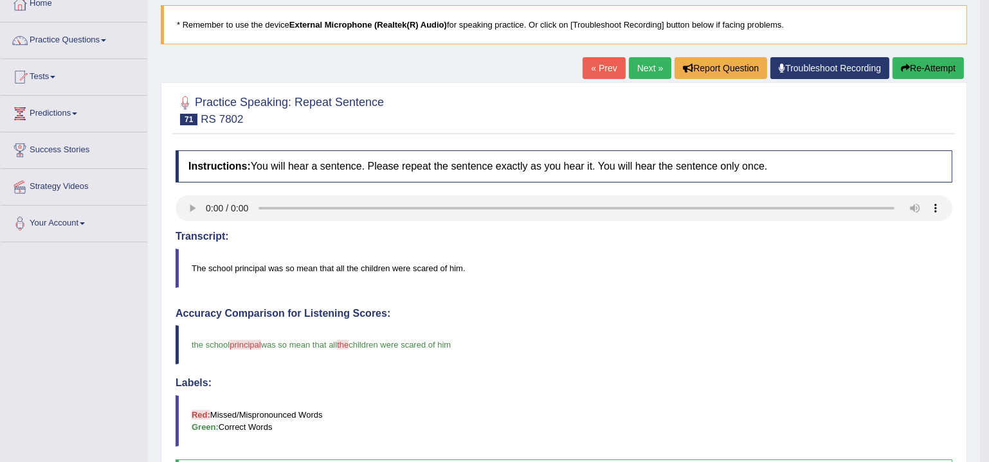
click at [647, 64] on link "Next »" at bounding box center [650, 68] width 42 height 22
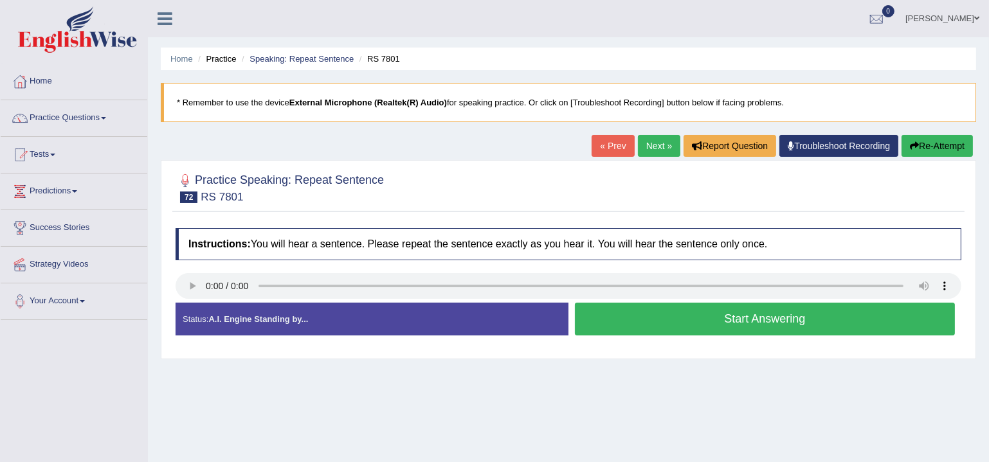
click at [688, 323] on button "Start Answering" at bounding box center [765, 319] width 380 height 33
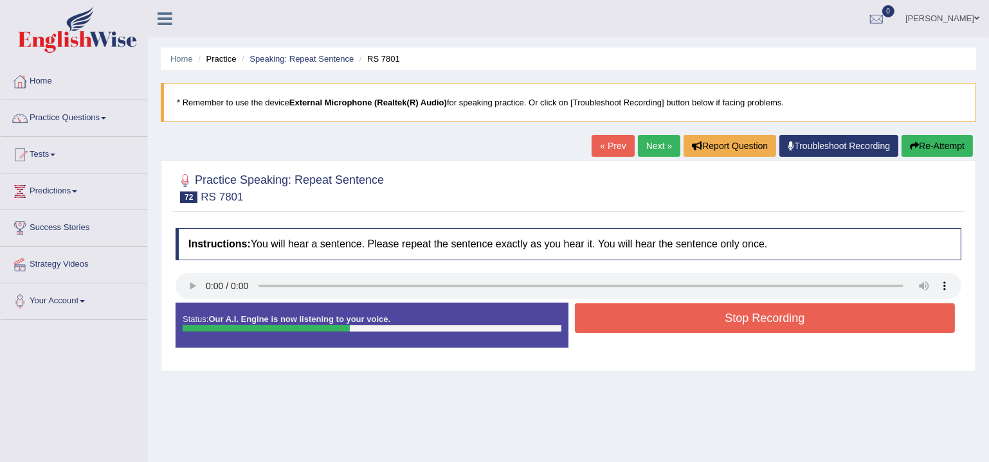
click at [688, 323] on button "Stop Recording" at bounding box center [765, 318] width 380 height 30
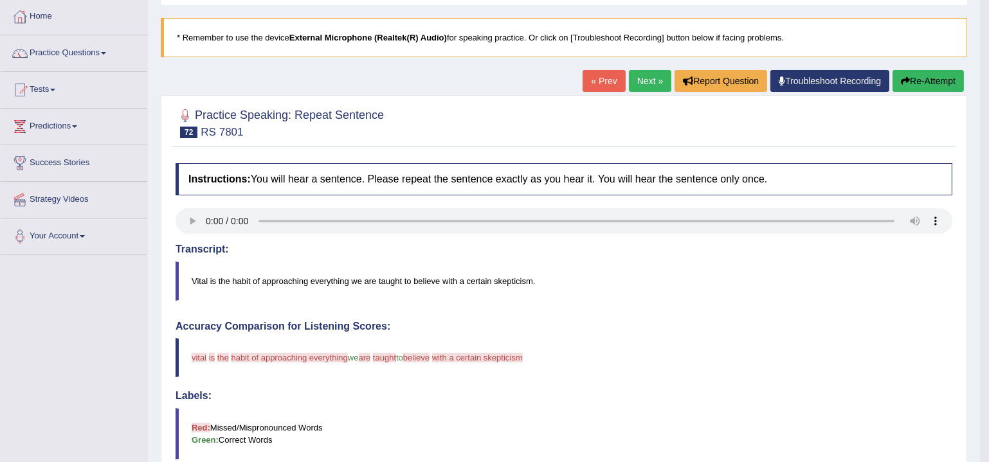
scroll to position [15, 0]
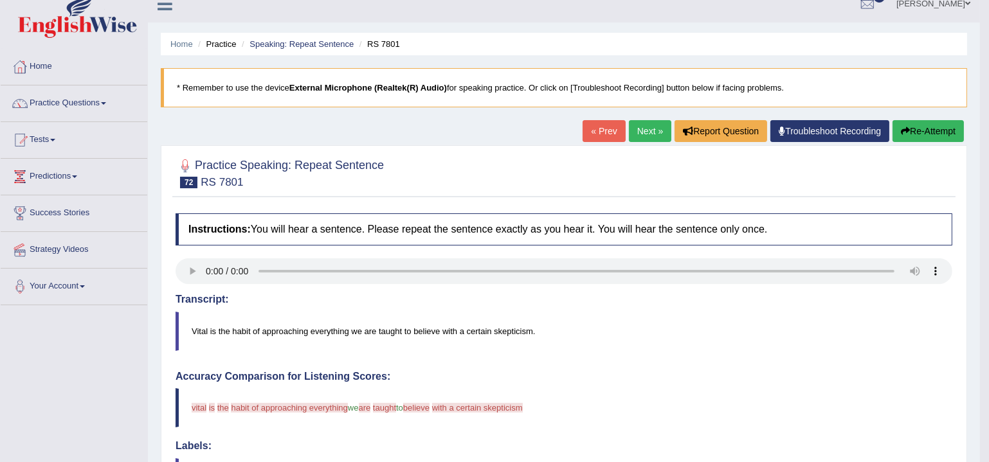
click at [921, 129] on button "Re-Attempt" at bounding box center [927, 131] width 71 height 22
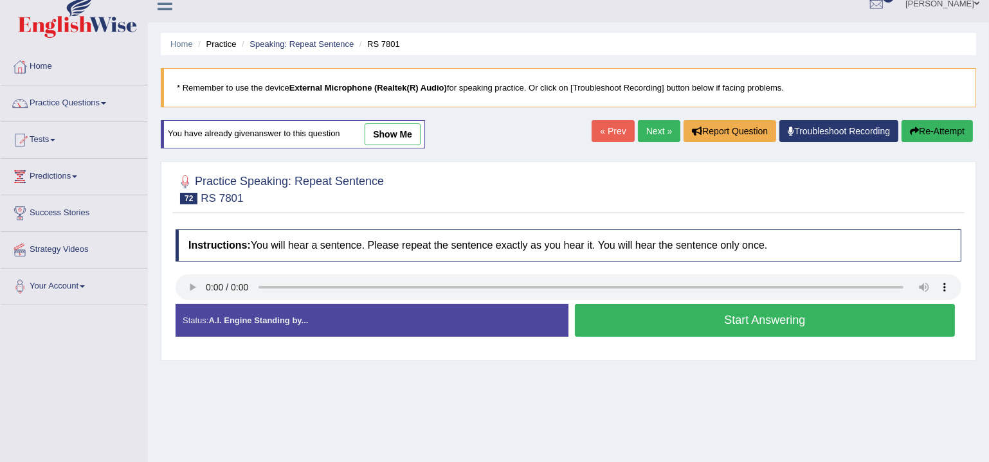
click at [715, 323] on button "Start Answering" at bounding box center [765, 320] width 380 height 33
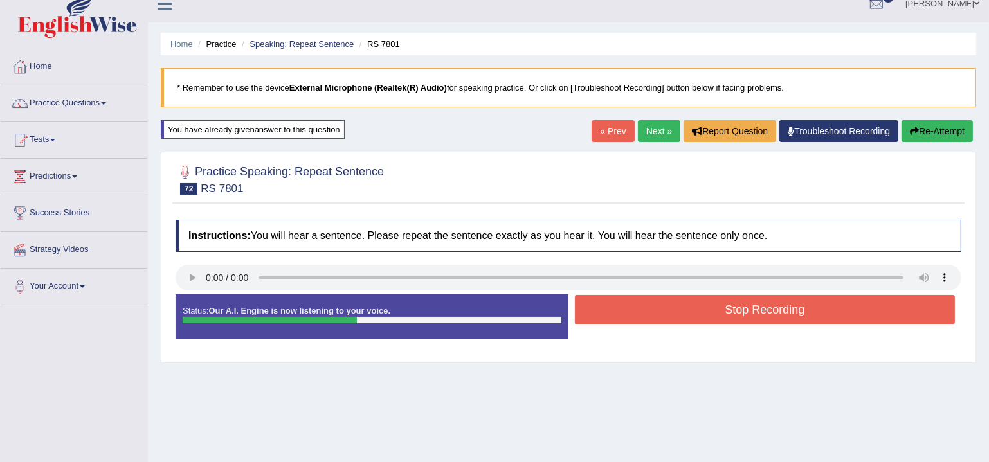
click at [719, 314] on button "Stop Recording" at bounding box center [765, 310] width 380 height 30
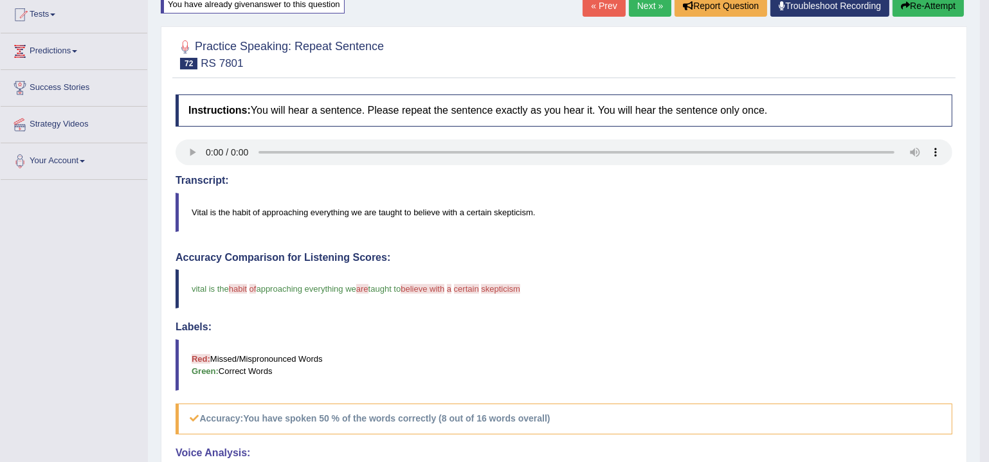
scroll to position [53, 0]
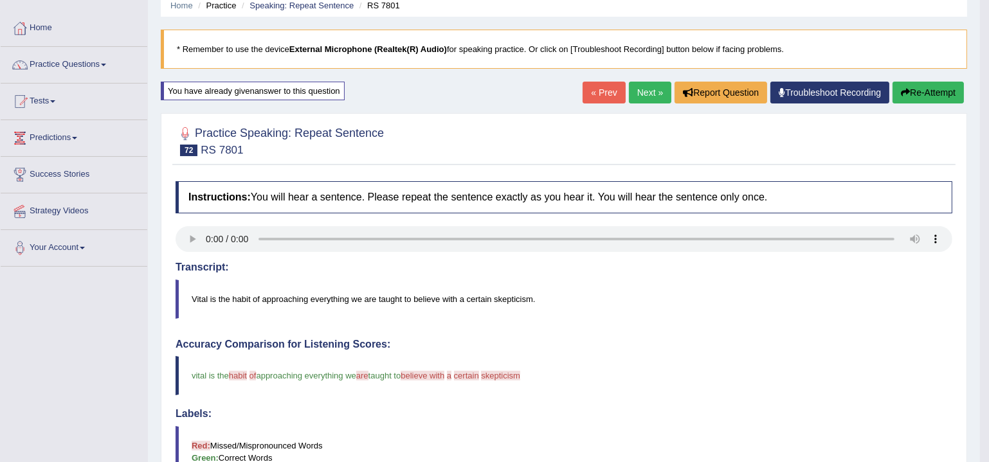
click at [640, 93] on link "Next »" at bounding box center [650, 93] width 42 height 22
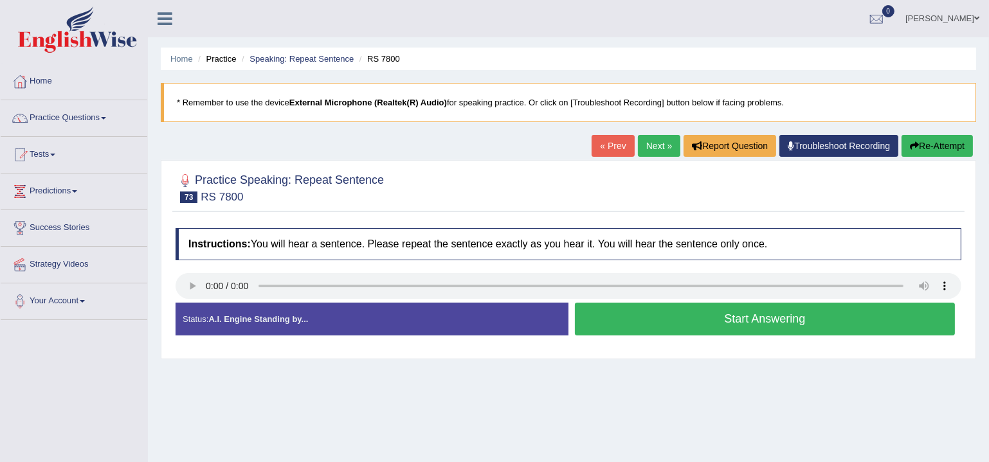
click at [745, 327] on button "Start Answering" at bounding box center [765, 319] width 380 height 33
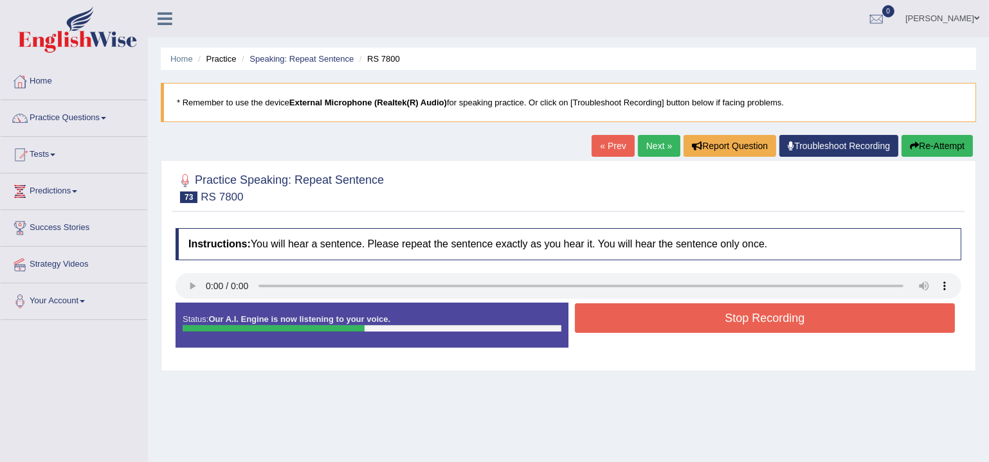
click at [723, 318] on button "Stop Recording" at bounding box center [765, 318] width 380 height 30
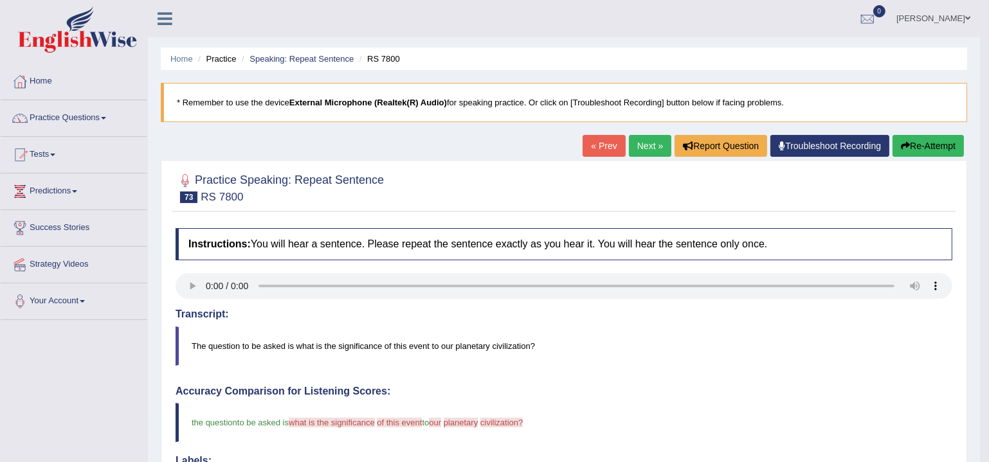
click at [647, 138] on link "Next »" at bounding box center [650, 146] width 42 height 22
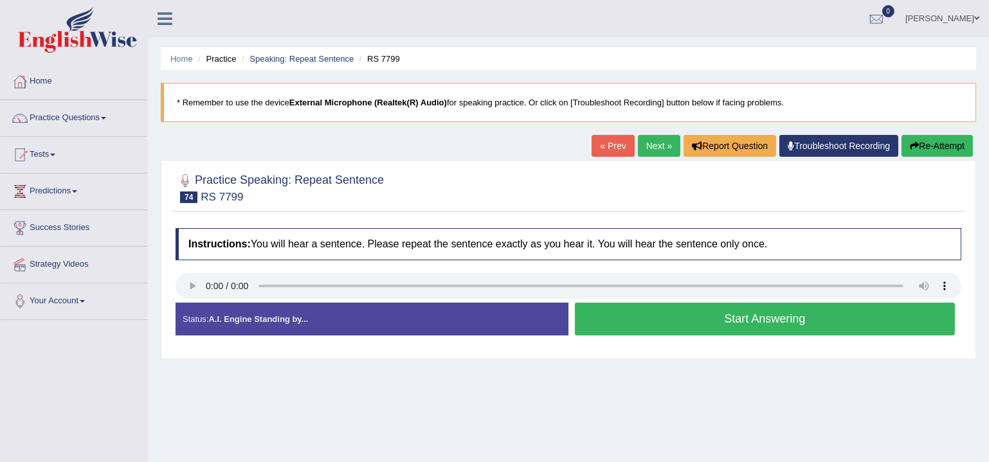
click at [597, 147] on link "« Prev" at bounding box center [612, 146] width 42 height 22
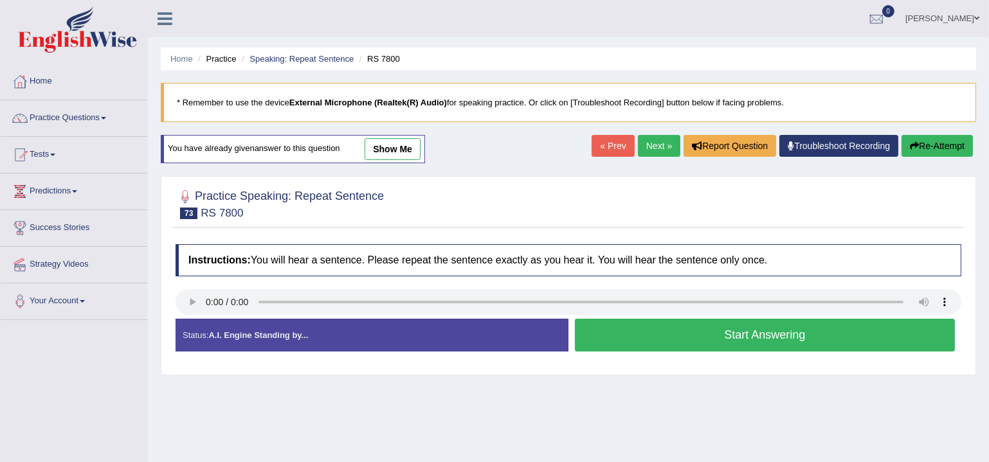
click at [841, 339] on button "Start Answering" at bounding box center [765, 335] width 380 height 33
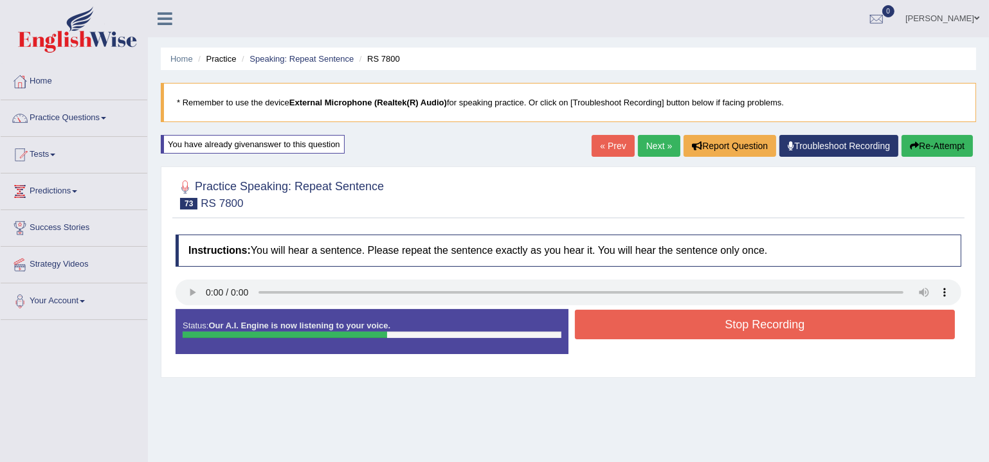
click at [807, 323] on button "Stop Recording" at bounding box center [765, 325] width 380 height 30
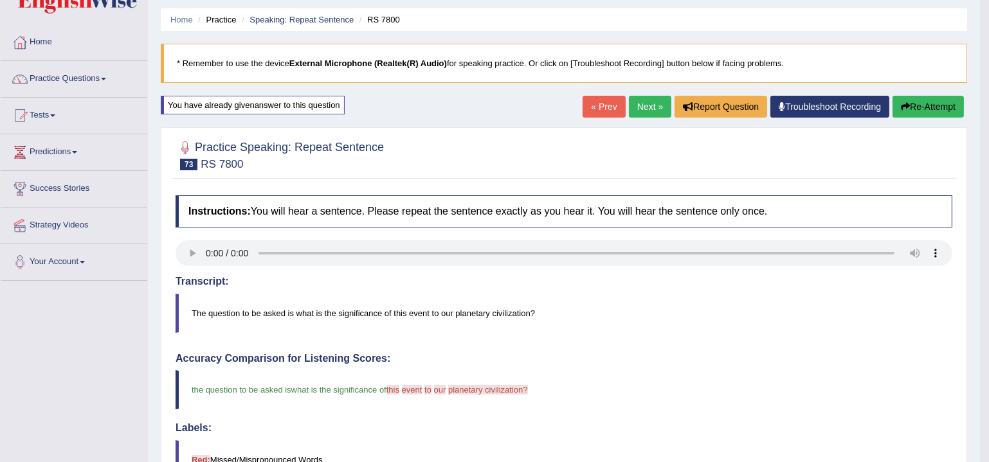
scroll to position [39, 0]
click at [640, 107] on link "Next »" at bounding box center [650, 107] width 42 height 22
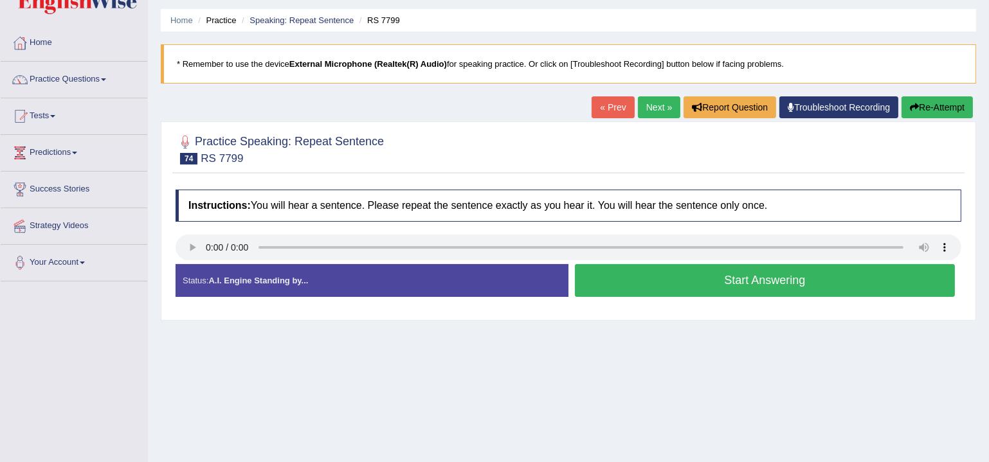
click at [643, 272] on button "Start Answering" at bounding box center [765, 280] width 380 height 33
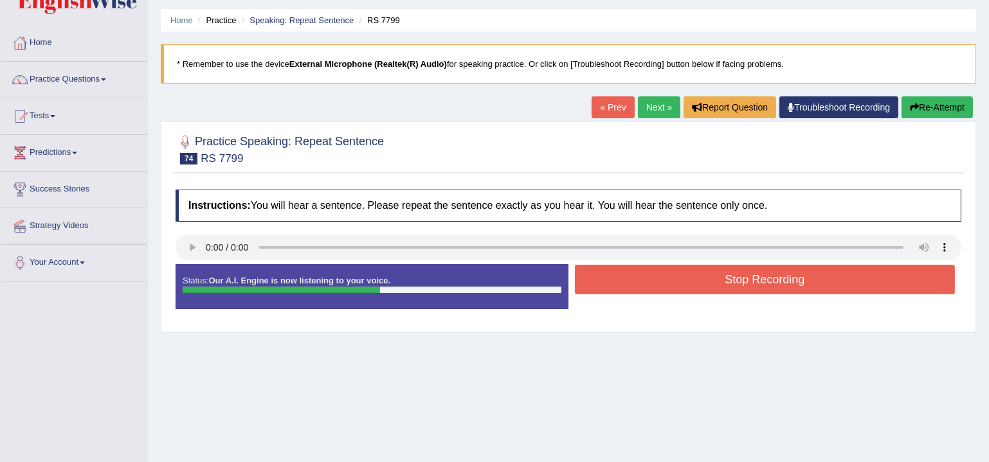
click at [650, 272] on button "Stop Recording" at bounding box center [765, 280] width 380 height 30
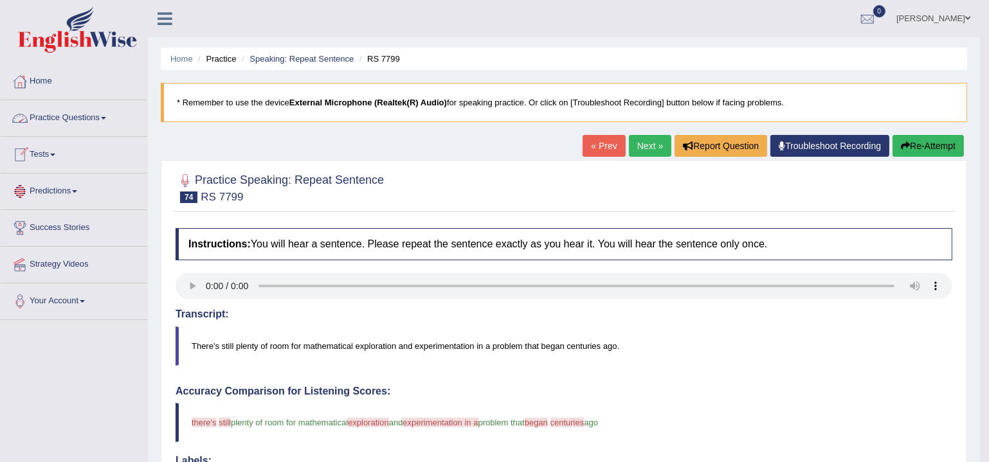
click at [49, 121] on link "Practice Questions" at bounding box center [74, 116] width 147 height 32
